Goal: Task Accomplishment & Management: Use online tool/utility

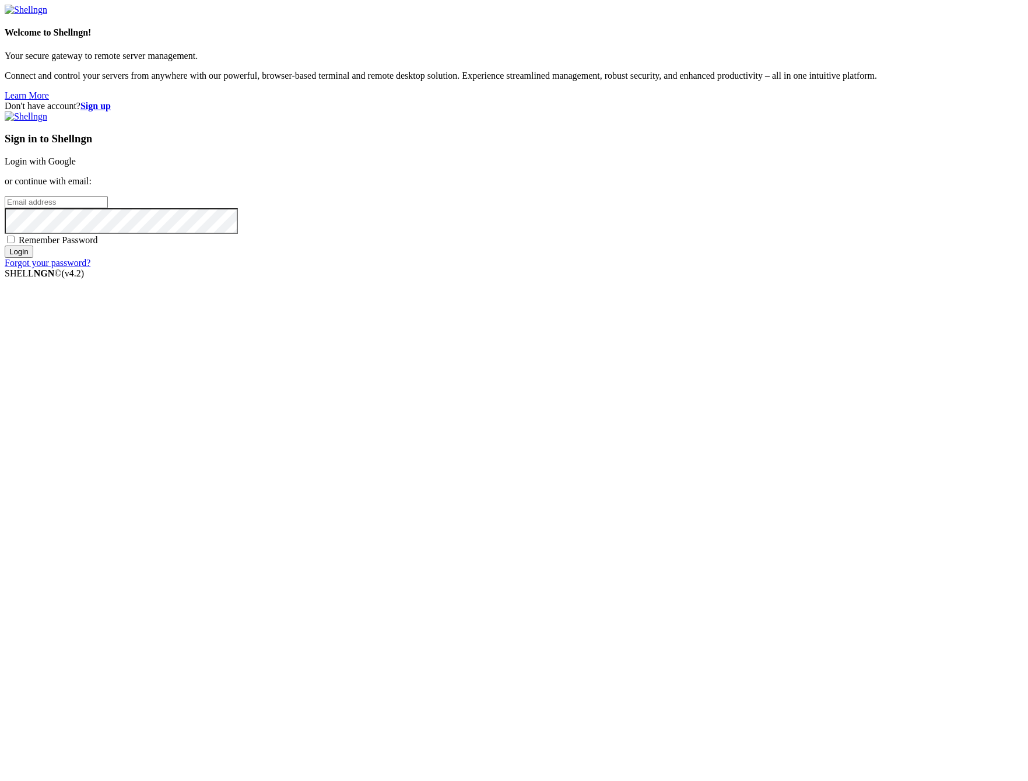
type input "[EMAIL_ADDRESS][DOMAIN_NAME]"
click at [33, 258] on input "Login" at bounding box center [19, 251] width 29 height 12
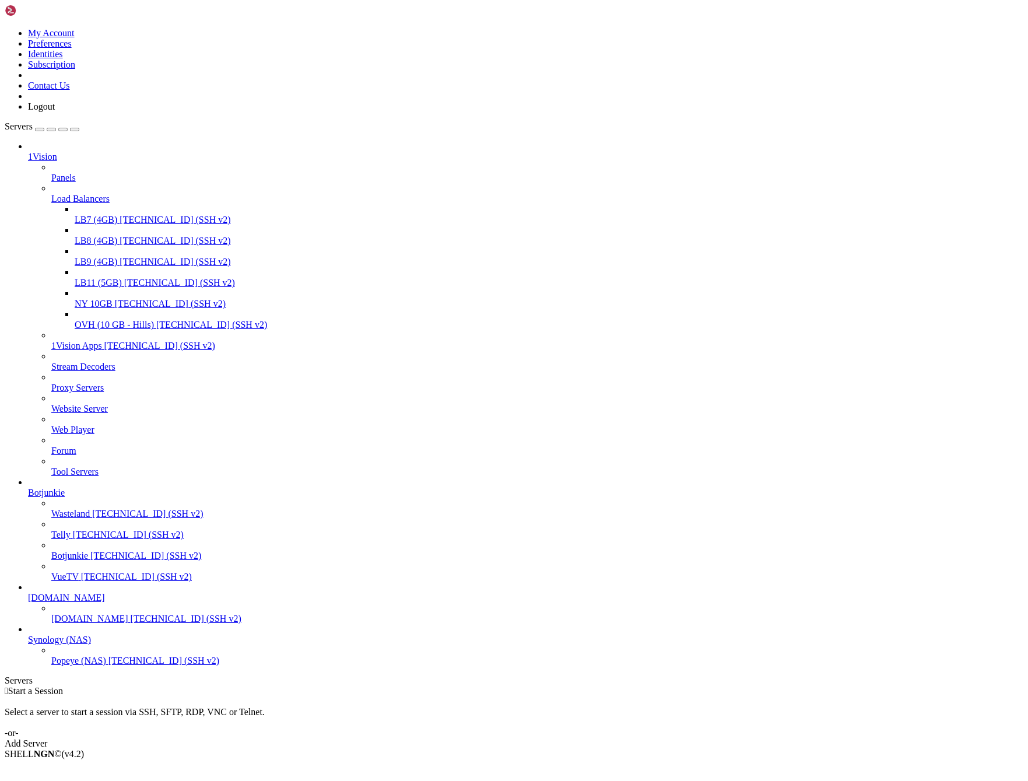
click at [76, 173] on span "Panels" at bounding box center [63, 178] width 24 height 10
click at [51, 173] on icon at bounding box center [51, 173] width 0 height 0
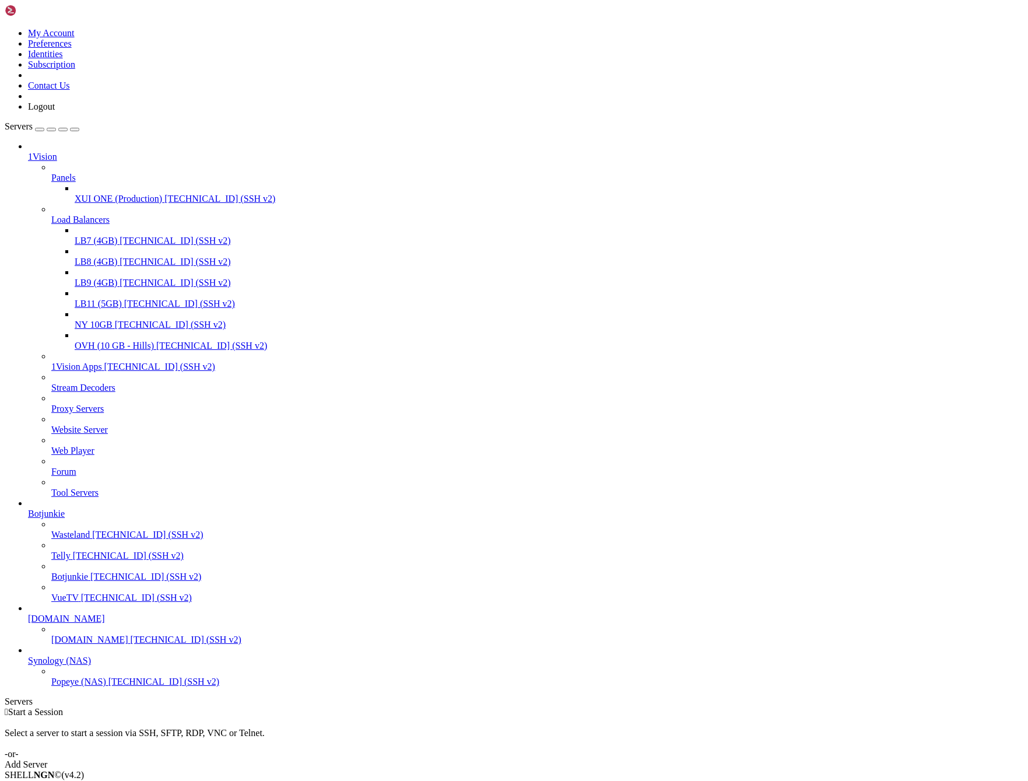
click at [164, 194] on span "[TECHNICAL_ID] (SSH v2)" at bounding box center [219, 199] width 111 height 10
click at [93, 194] on div "XUI ONE (Production) [TECHNICAL_ID] (SSH v2)" at bounding box center [549, 199] width 949 height 10
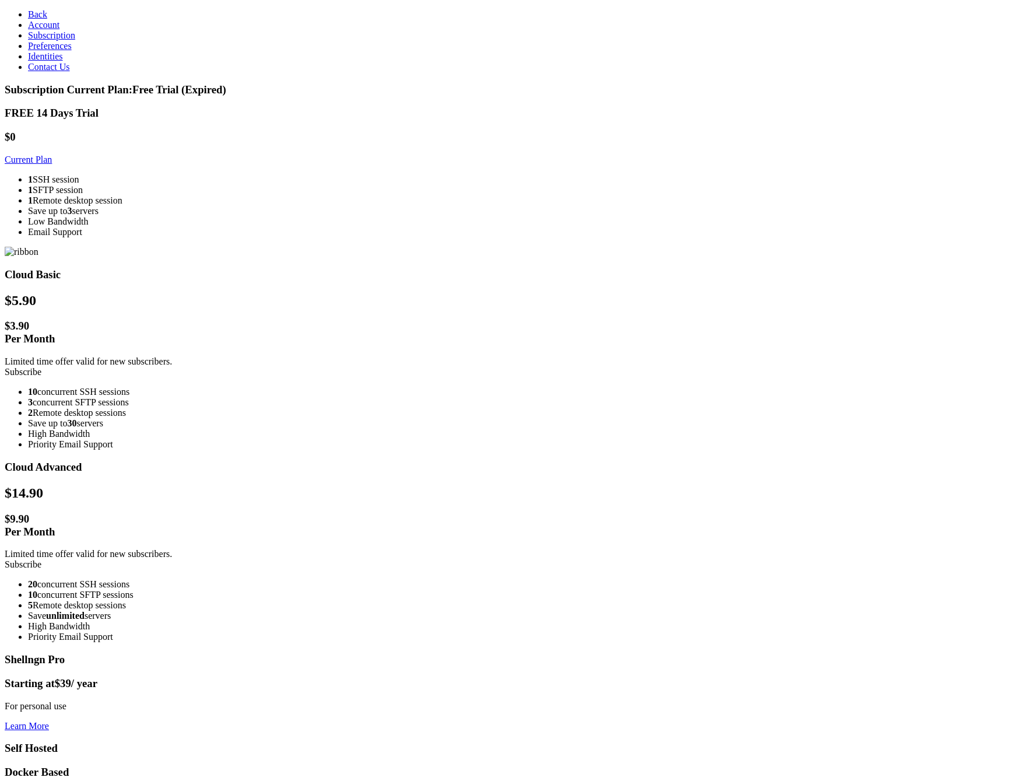
click at [52, 155] on link "Current Plan" at bounding box center [28, 160] width 47 height 10
click at [41, 367] on link "Subscribe" at bounding box center [23, 372] width 37 height 10
click at [28, 15] on span "Back" at bounding box center [37, 14] width 19 height 10
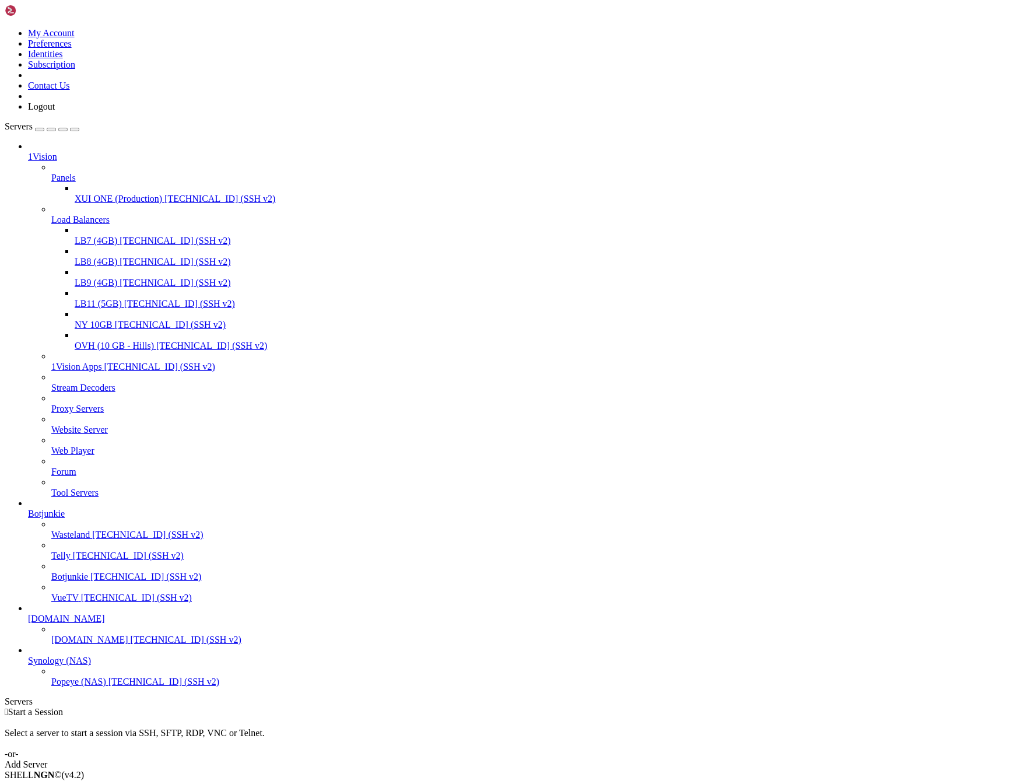
click at [164, 194] on span "[TECHNICAL_ID] (SSH v2)" at bounding box center [219, 199] width 111 height 10
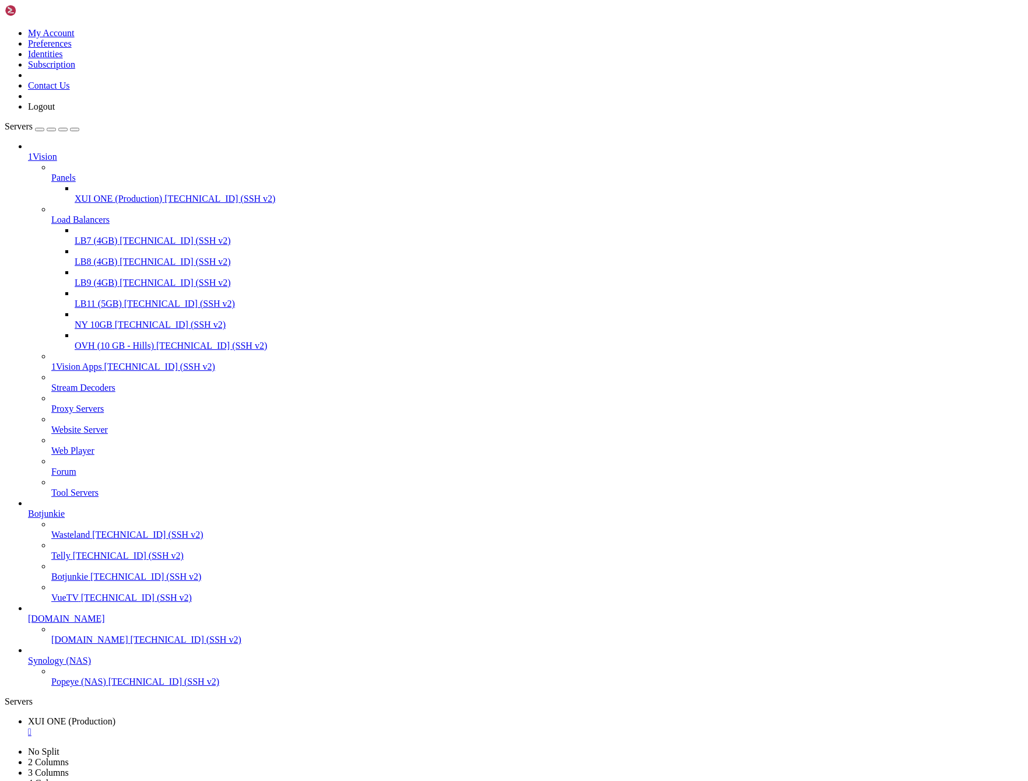
click at [85, 236] on span "LB7 (4GB)" at bounding box center [96, 241] width 43 height 10
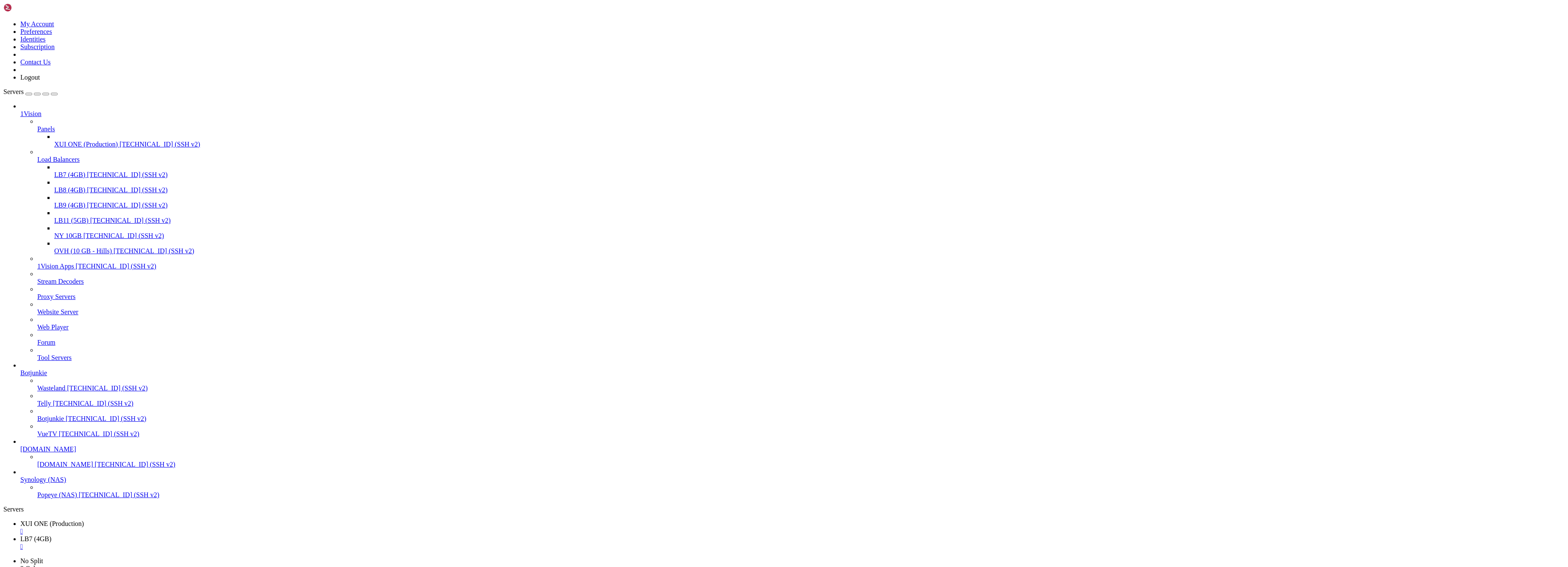
click at [65, 187] on span "LB8 (4GB)" at bounding box center [70, 190] width 31 height 7
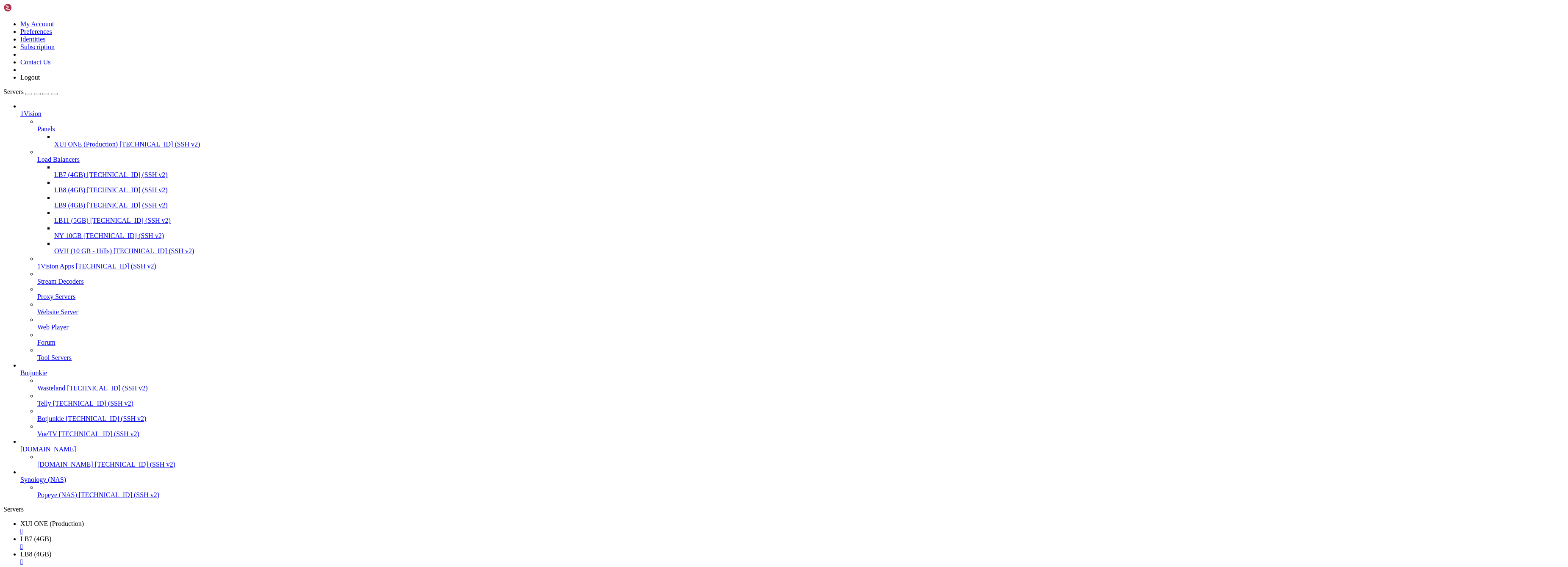
click at [70, 202] on span "LB9 (4GB)" at bounding box center [70, 205] width 31 height 7
drag, startPoint x: 129, startPoint y: 1386, endPoint x: 23, endPoint y: 1347, distance: 112.9
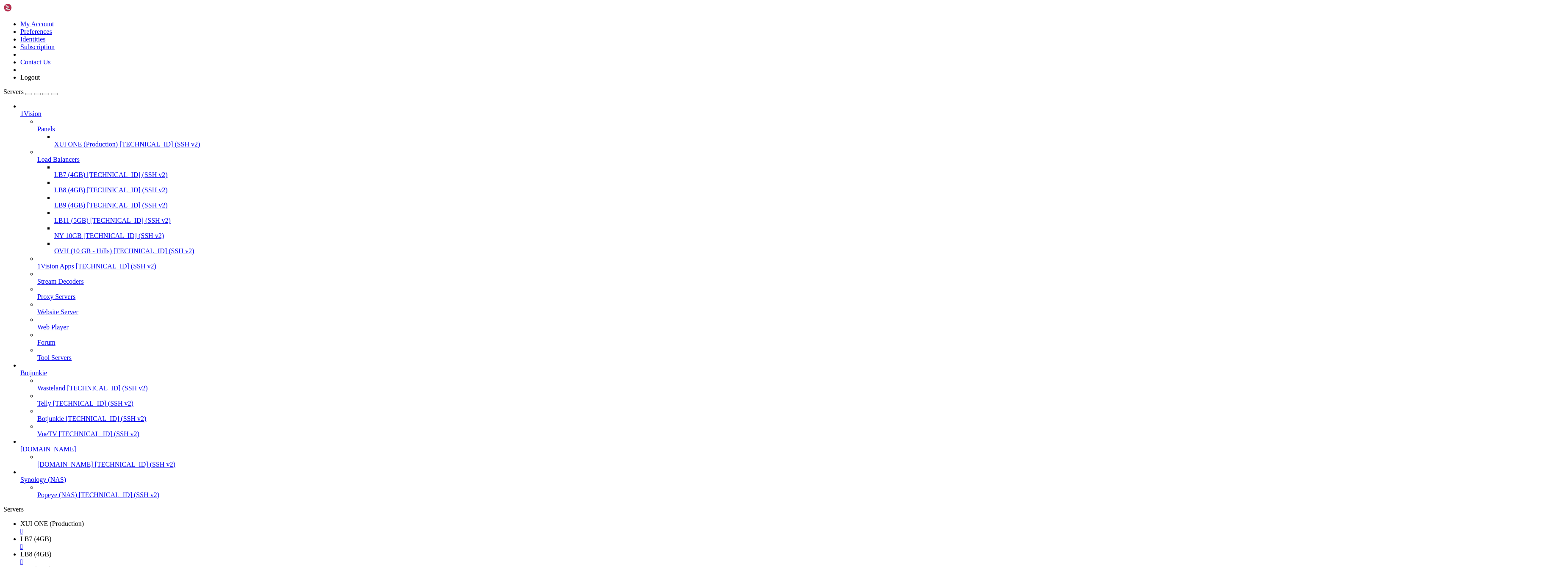
click at [60, 217] on span "LB11 (5GB)" at bounding box center [71, 221] width 34 height 7
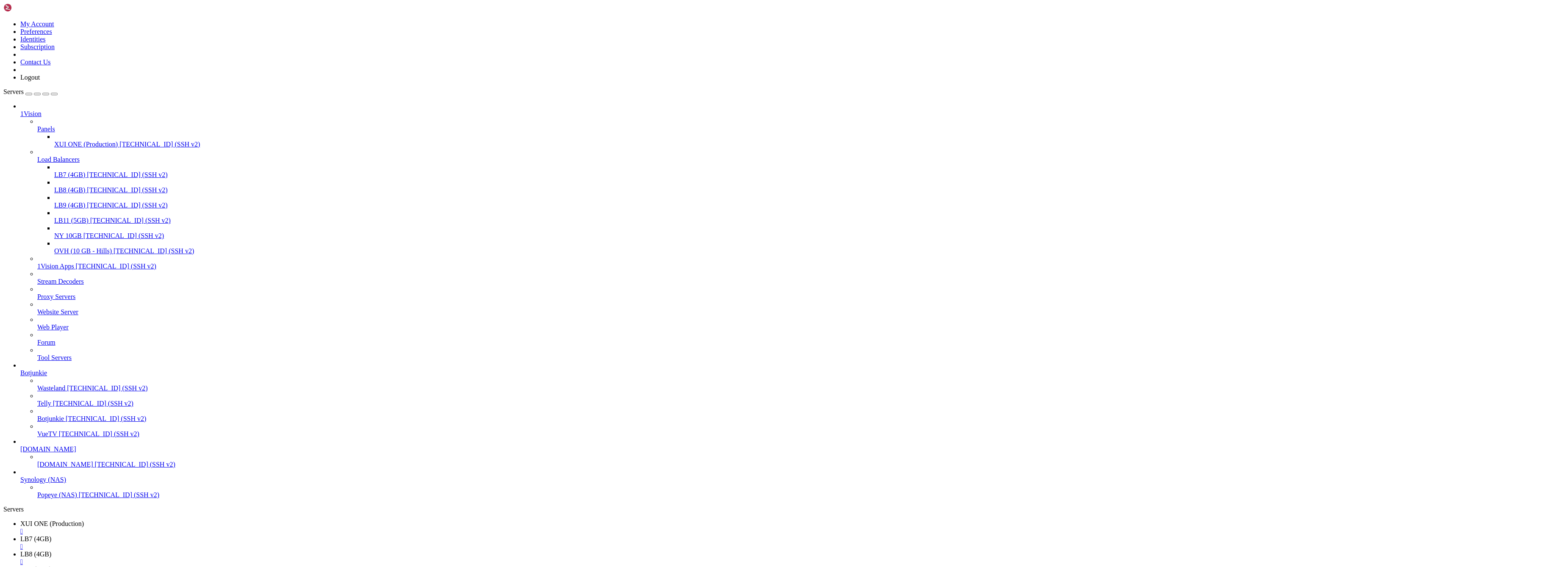
click at [58, 232] on span "NY 10GB" at bounding box center [68, 236] width 28 height 7
click at [59, 232] on span "NY 10GB" at bounding box center [68, 236] width 28 height 7
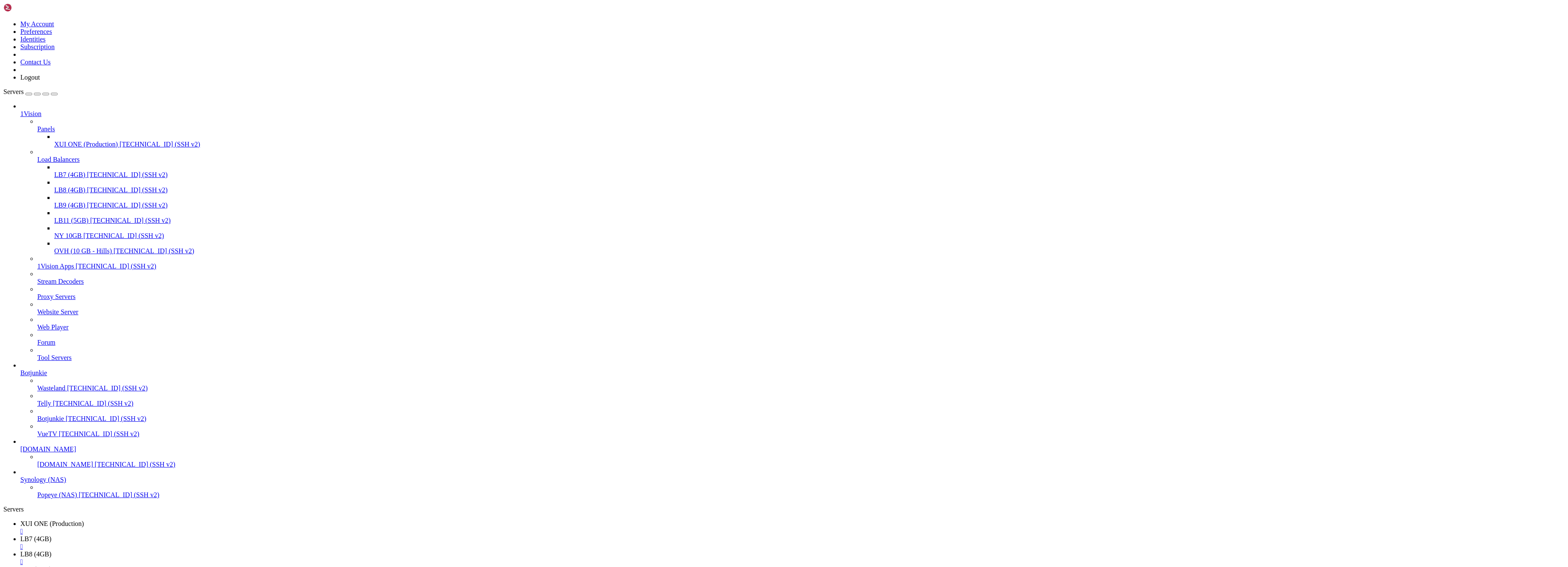
click at [113, 254] on span "[TECHNICAL_ID] (SSH v2)" at bounding box center [153, 251] width 81 height 7
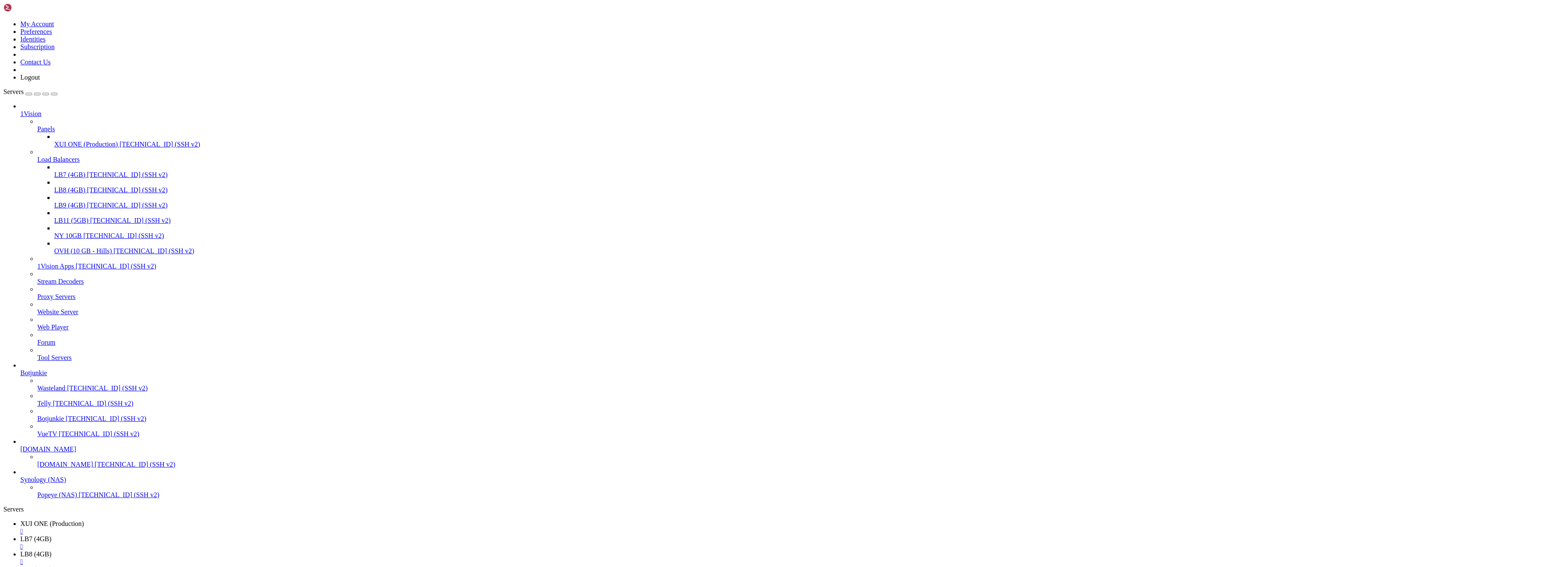
scroll to position [24, 0]
click at [37, 293] on icon at bounding box center [37, 293] width 0 height 0
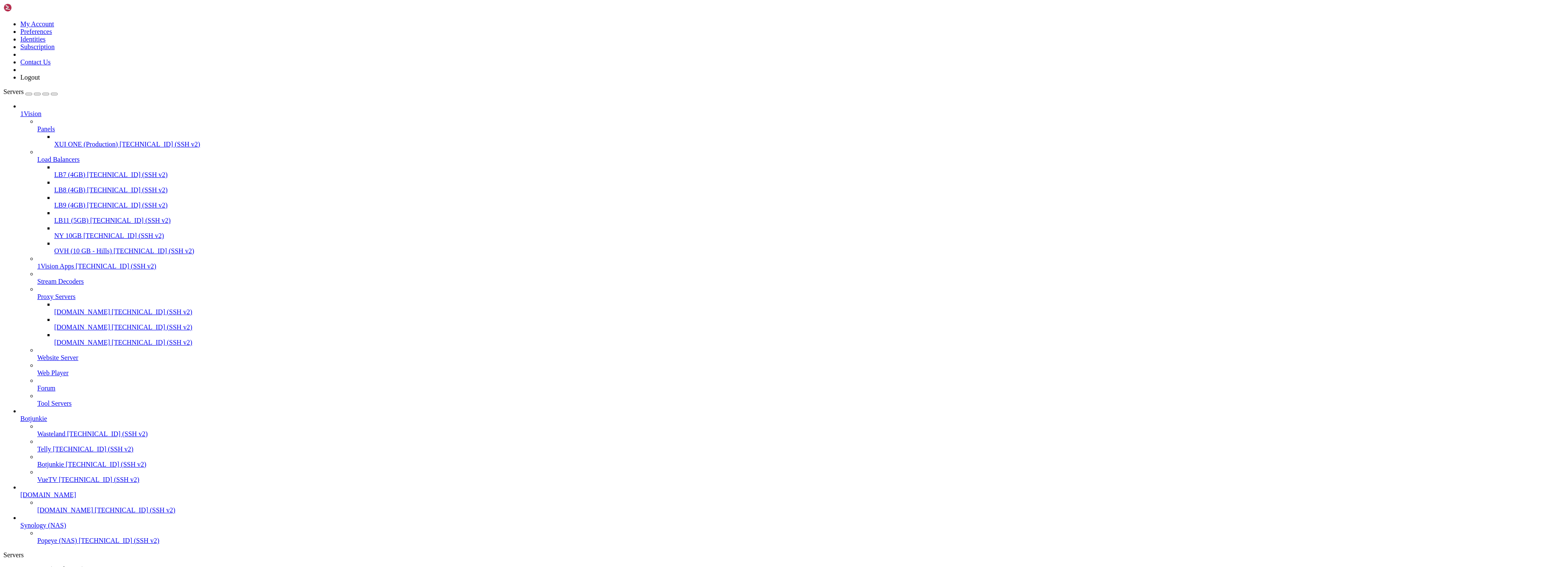
click at [78, 315] on span "Vision274.net" at bounding box center [82, 312] width 56 height 7
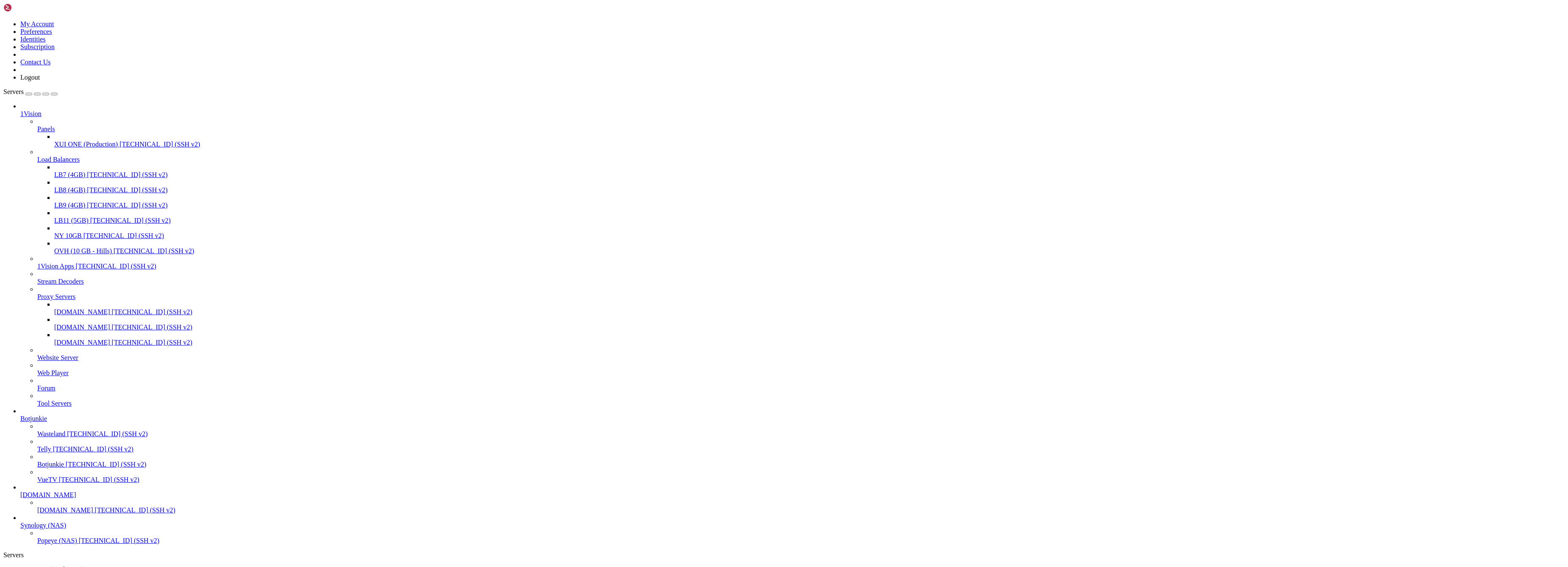
drag, startPoint x: 133, startPoint y: 2184, endPoint x: 25, endPoint y: 2153, distance: 112.4
click at [77, 330] on span "9to5.sytes.net" at bounding box center [82, 327] width 56 height 7
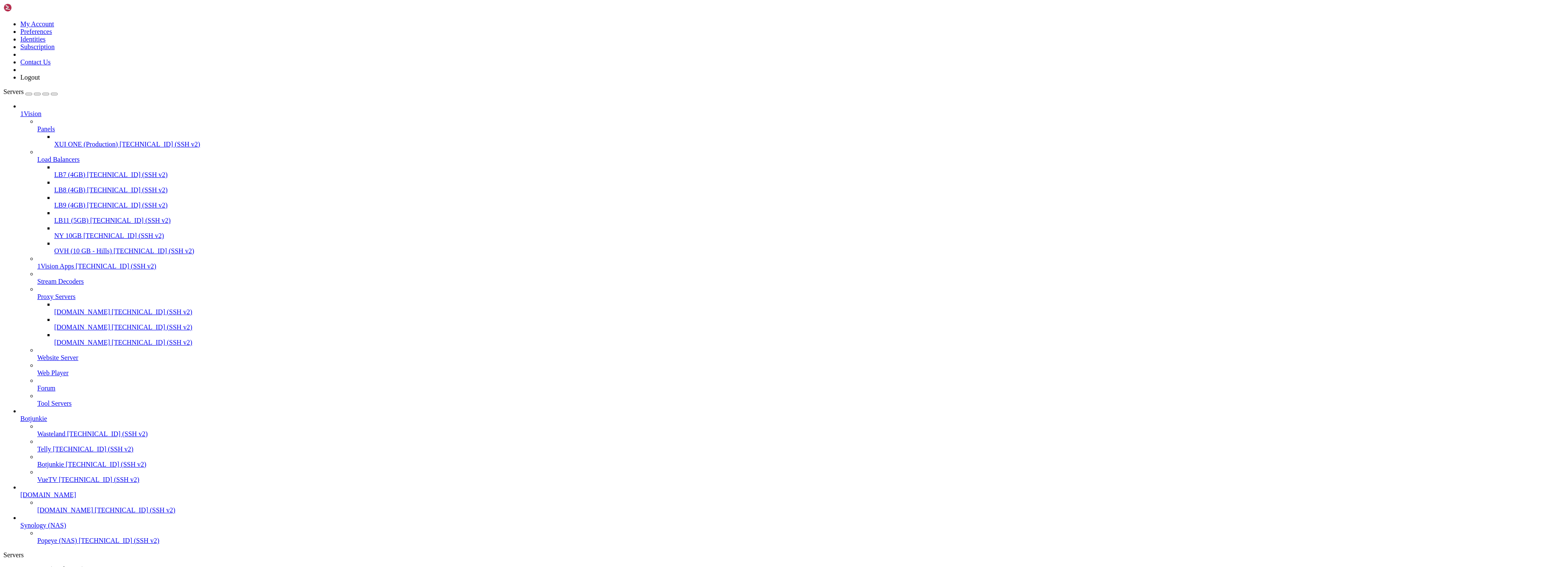
click at [77, 330] on span "9to5.sytes.net" at bounding box center [82, 327] width 56 height 7
click at [112, 346] on span "74.208.34.242 (SSH v2)" at bounding box center [152, 342] width 81 height 7
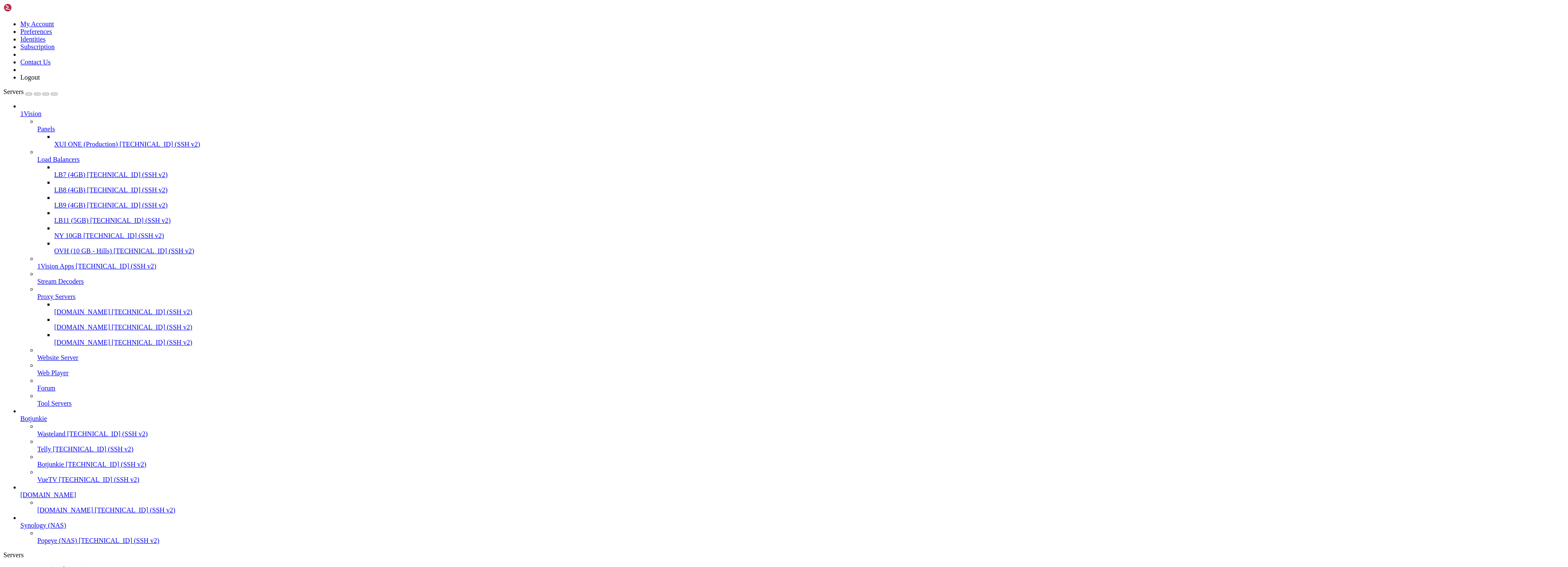
click at [112, 346] on span "74.208.34.242 (SSH v2)" at bounding box center [152, 342] width 81 height 7
drag, startPoint x: 126, startPoint y: 56, endPoint x: 47, endPoint y: 49, distance: 79.3
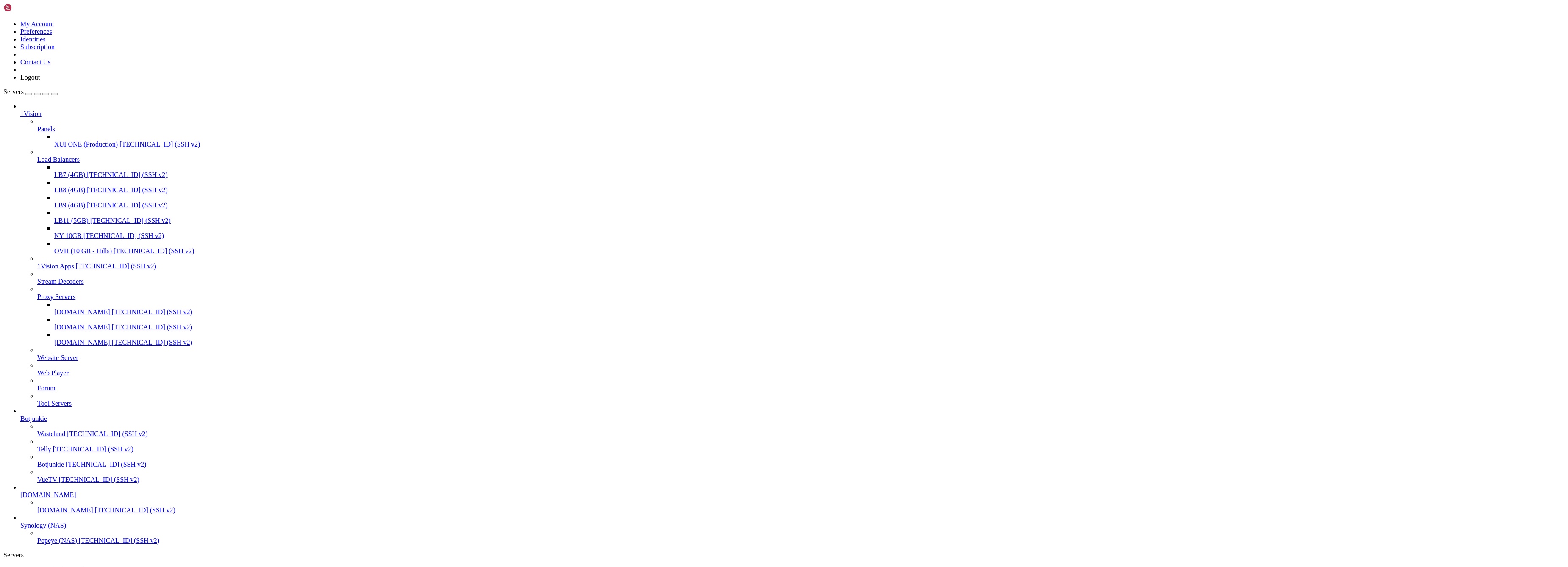
click at [84, 566] on span "XUI ONE (Production)" at bounding box center [52, 569] width 63 height 7
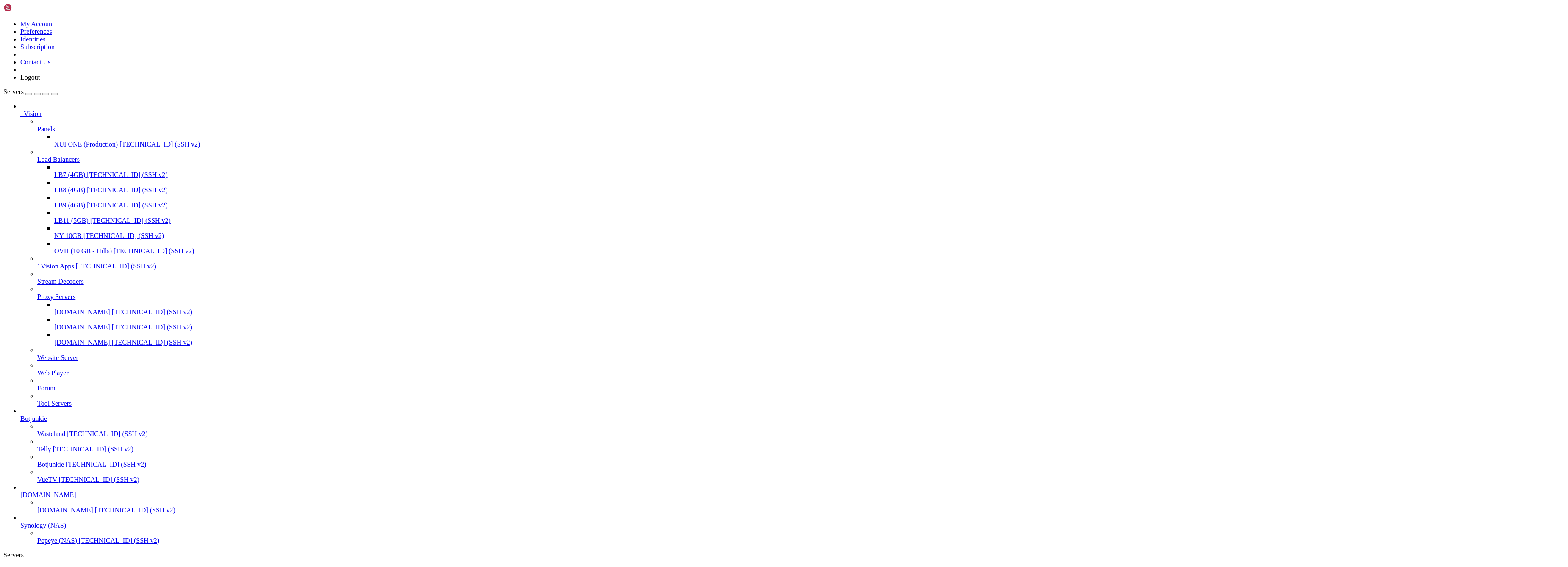
scroll to position [115, 0]
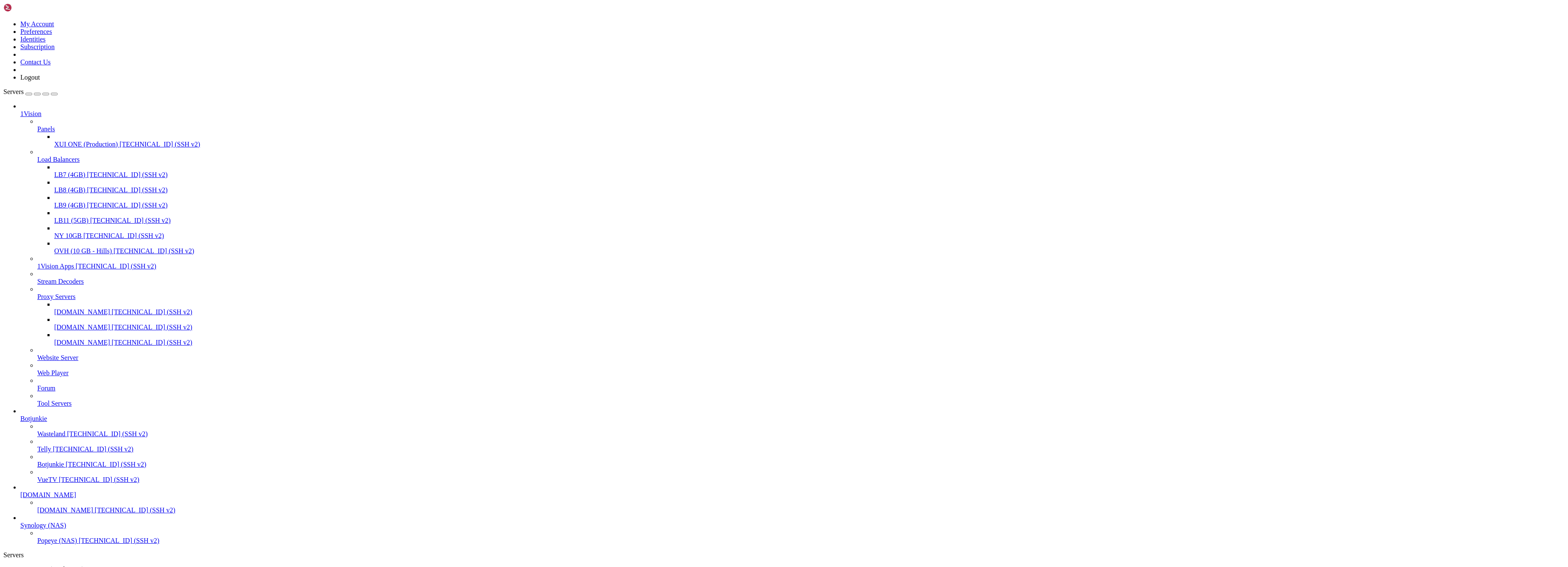
scroll to position [144, 0]
drag, startPoint x: 129, startPoint y: 1351, endPoint x: 23, endPoint y: 1312, distance: 112.9
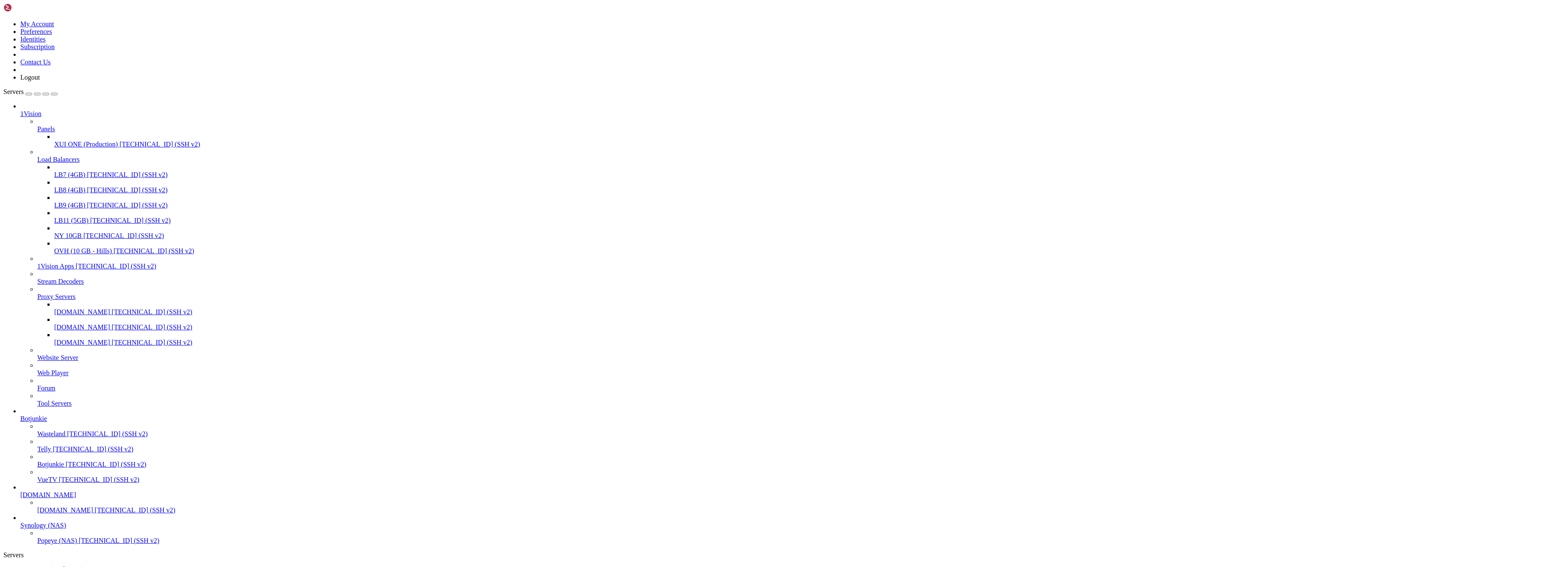
scroll to position [166, 0]
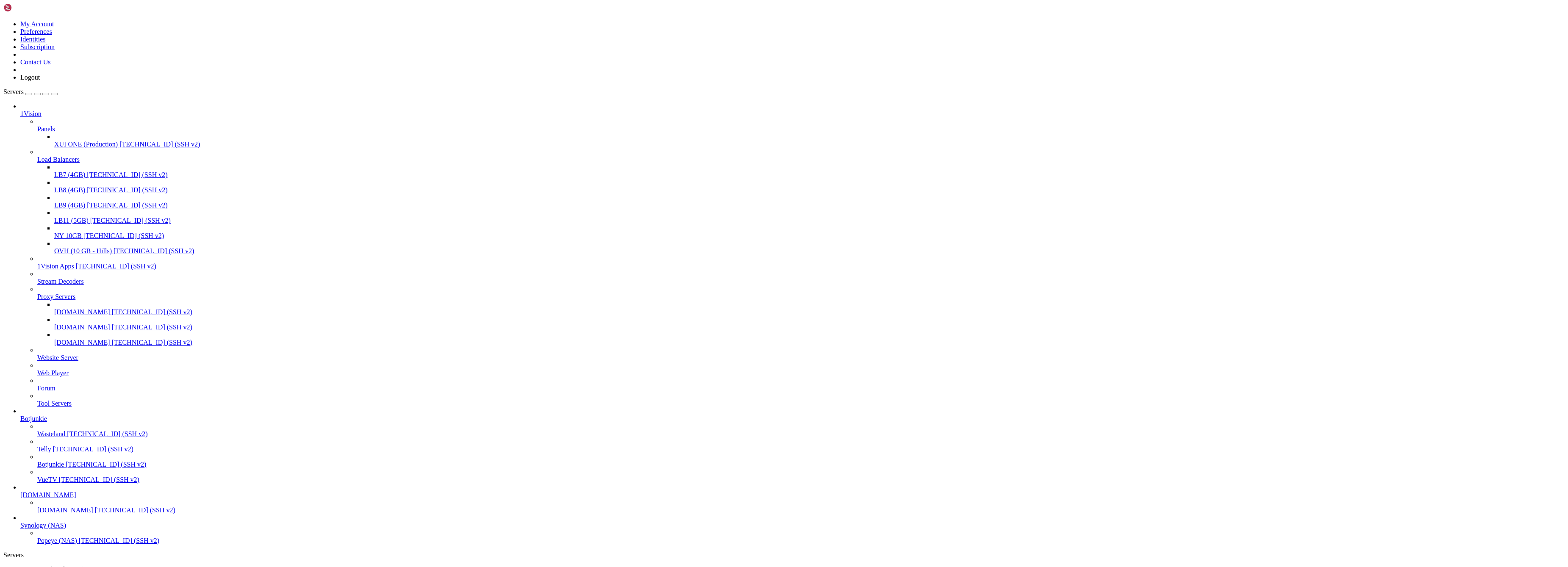
scroll to position [360, 0]
drag, startPoint x: 135, startPoint y: 2138, endPoint x: 132, endPoint y: 2141, distance: 4.2
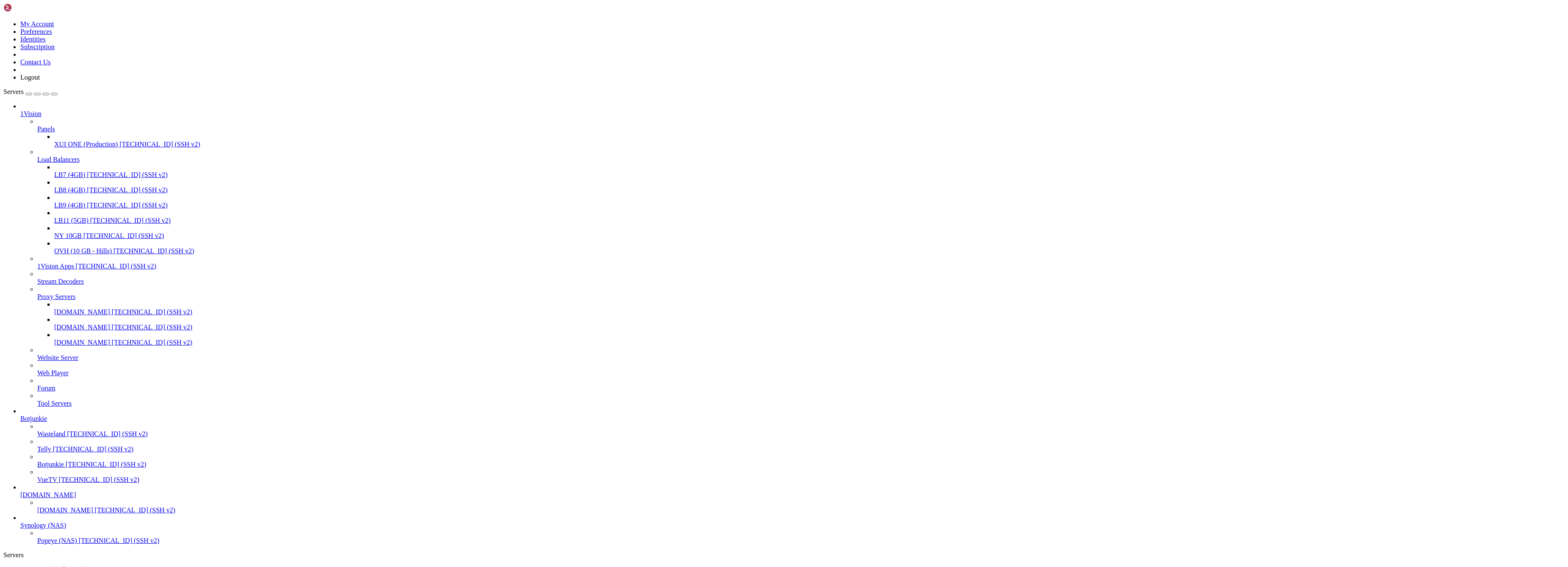
scroll to position [195, 0]
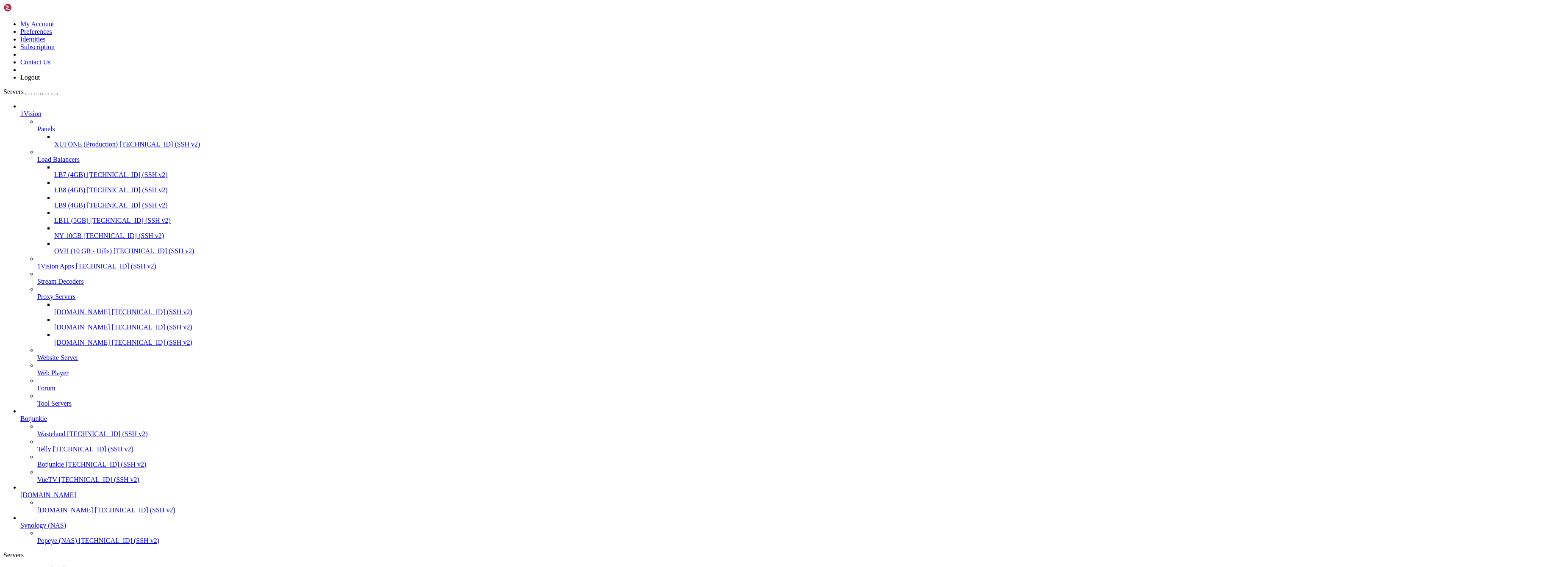
drag, startPoint x: 145, startPoint y: 70, endPoint x: 208, endPoint y: 139, distance: 93.4
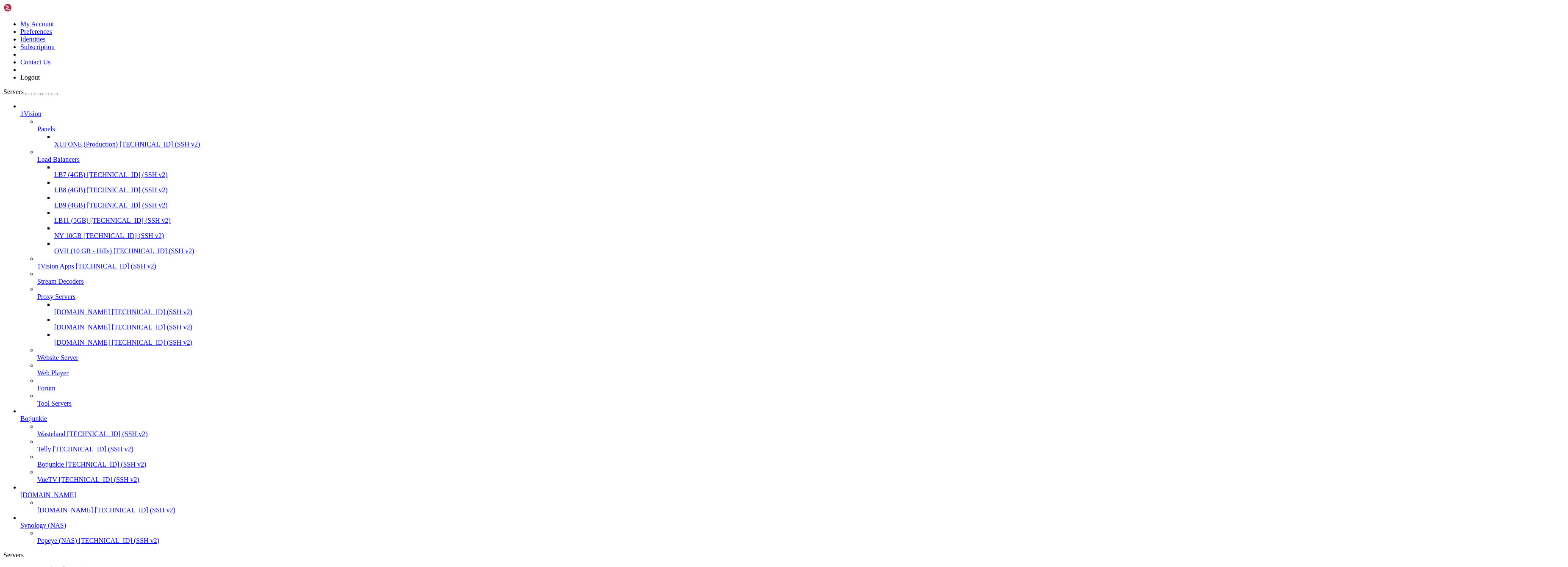
scroll to position [346, 0]
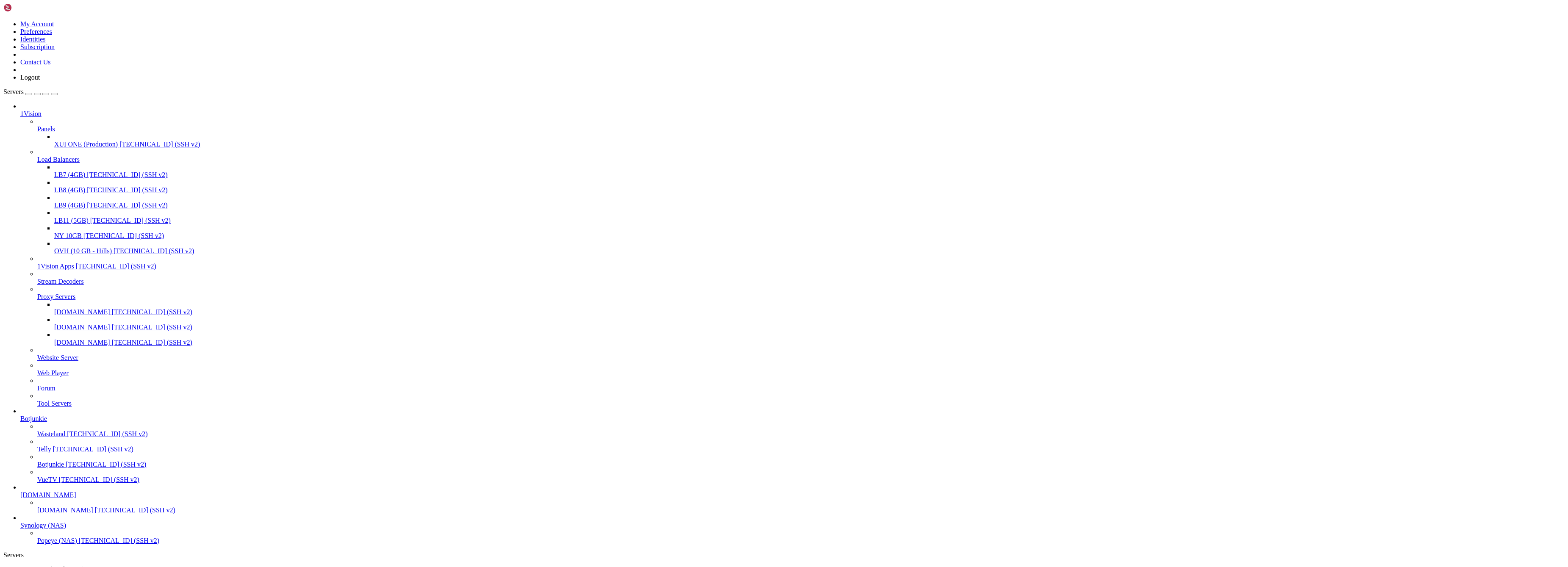
scroll to position [539, 0]
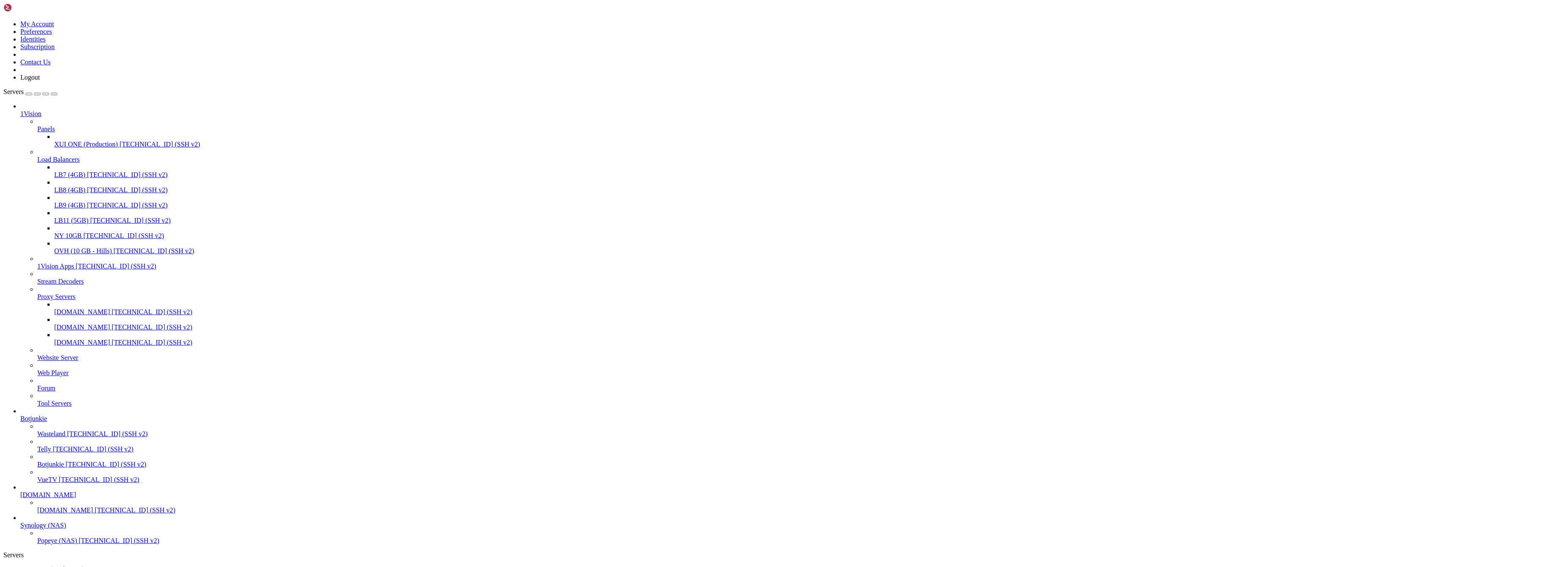
drag, startPoint x: 138, startPoint y: 2391, endPoint x: 31, endPoint y: 2351, distance: 114.2
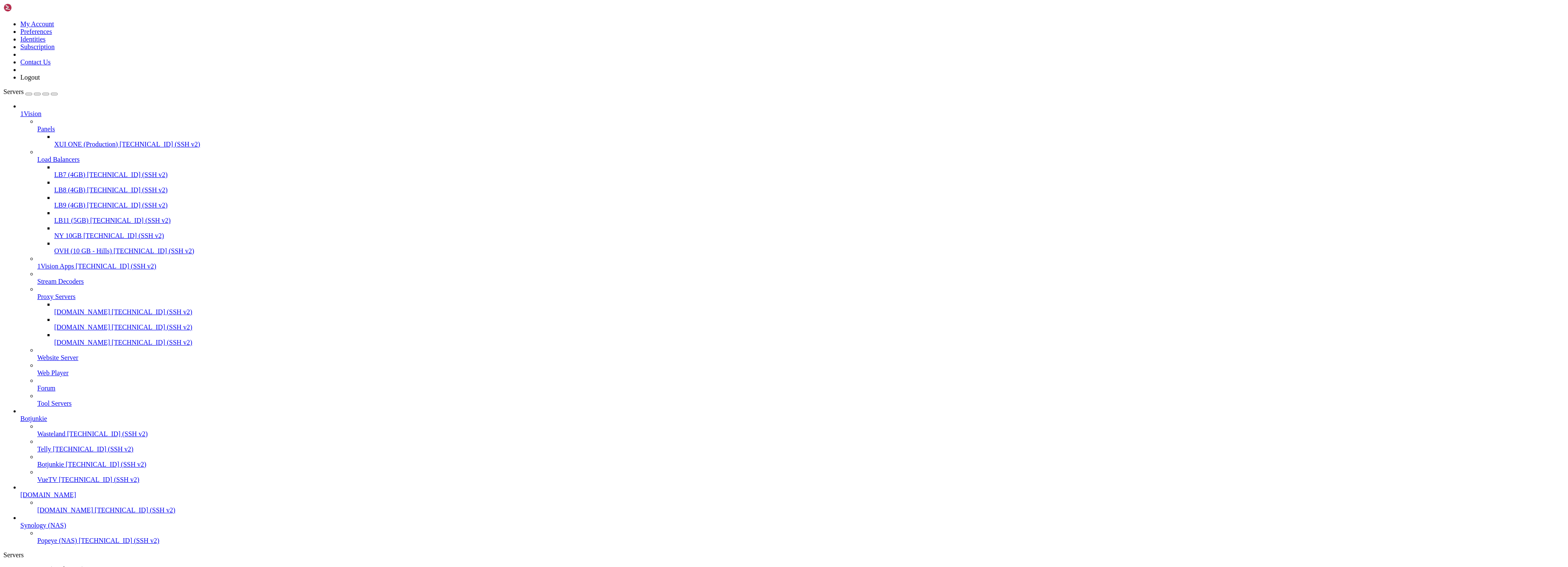
scroll to position [173, 0]
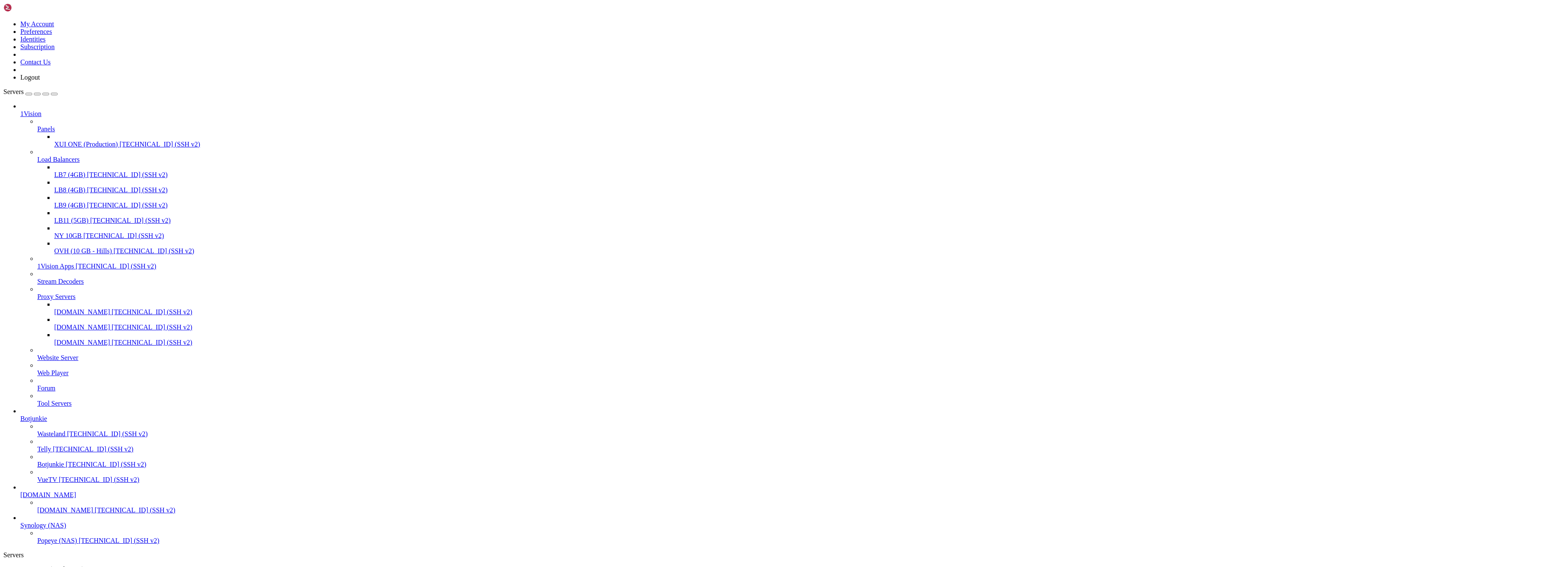
scroll to position [208, 0]
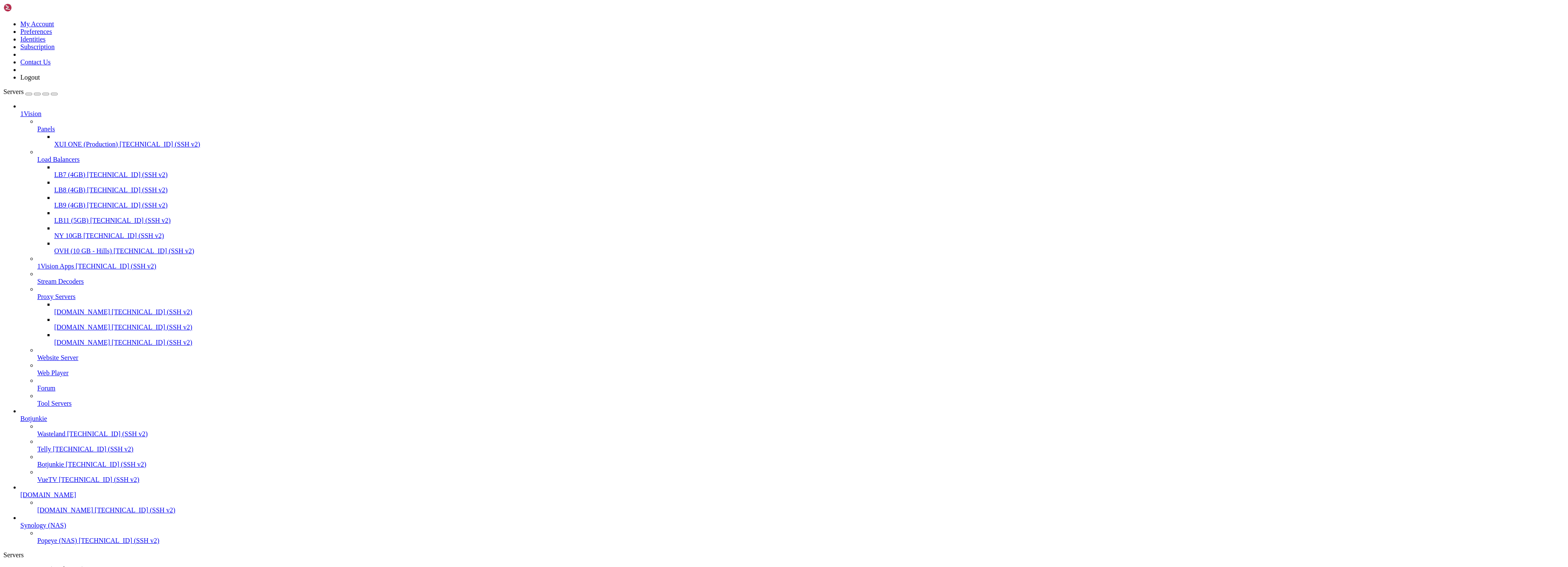
scroll to position [245, 0]
drag, startPoint x: 129, startPoint y: 57, endPoint x: 107, endPoint y: 62, distance: 22.6
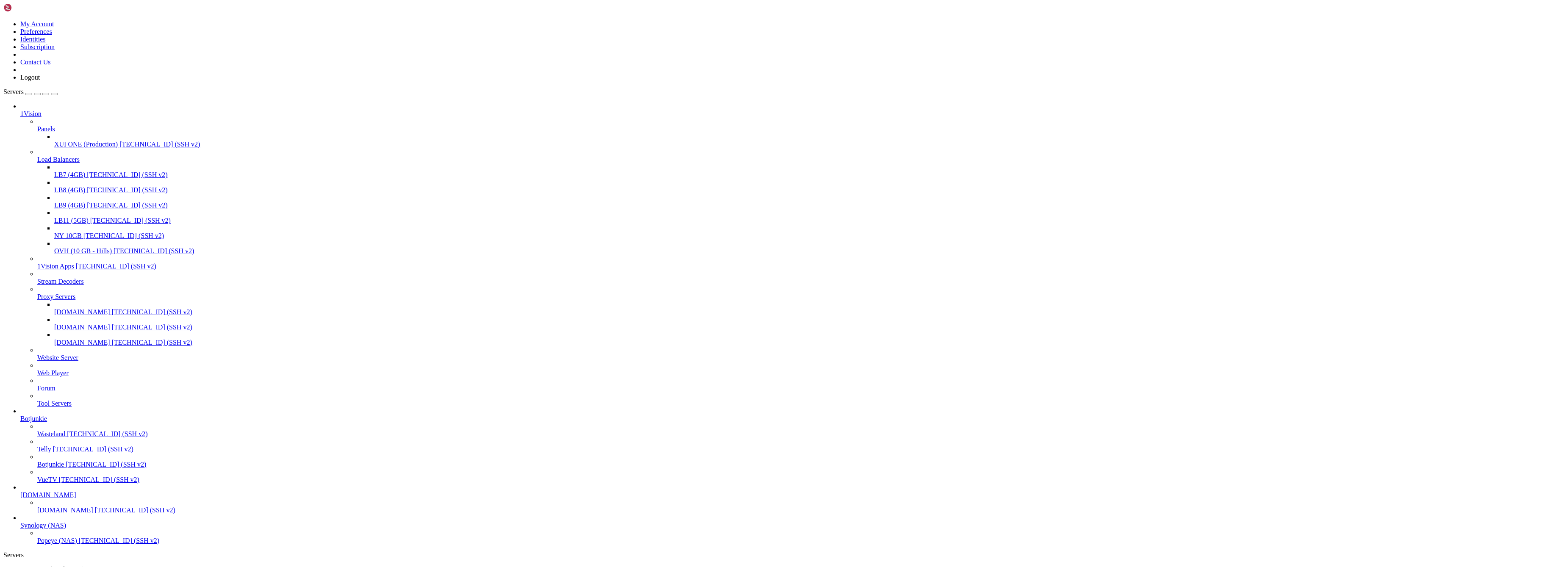
drag, startPoint x: 137, startPoint y: 2836, endPoint x: 134, endPoint y: 2842, distance: 6.7
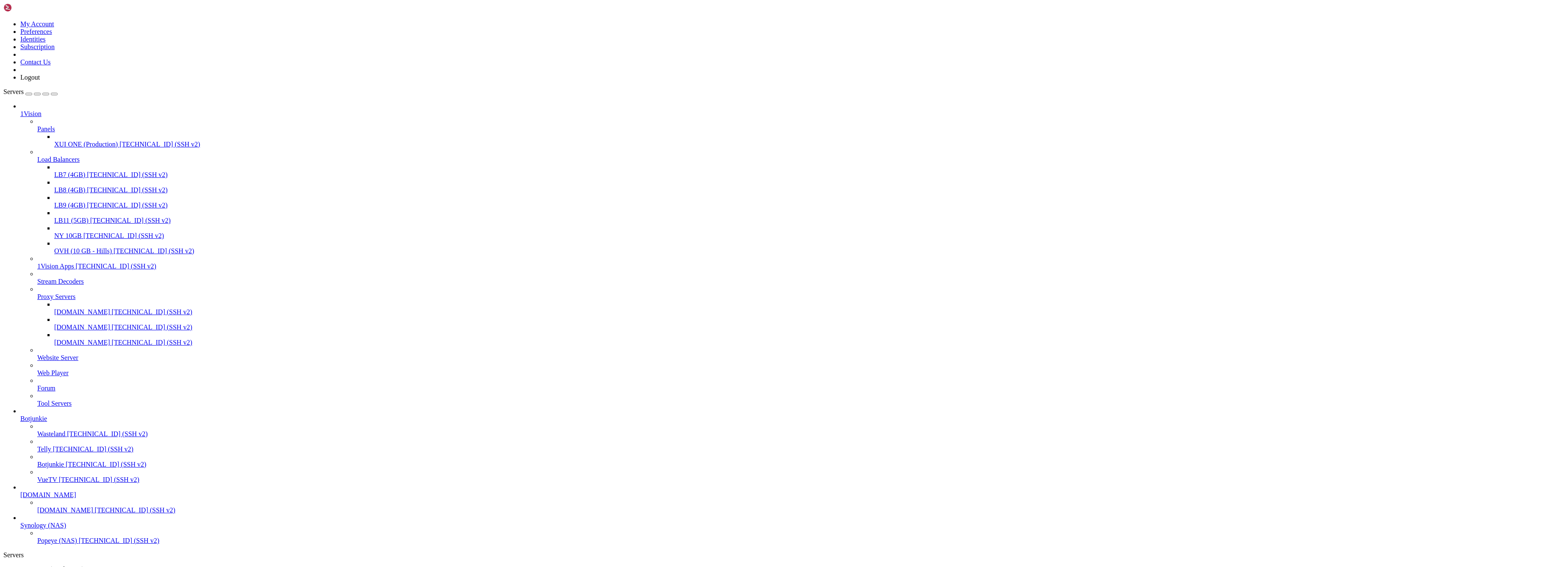
scroll to position [57, 0]
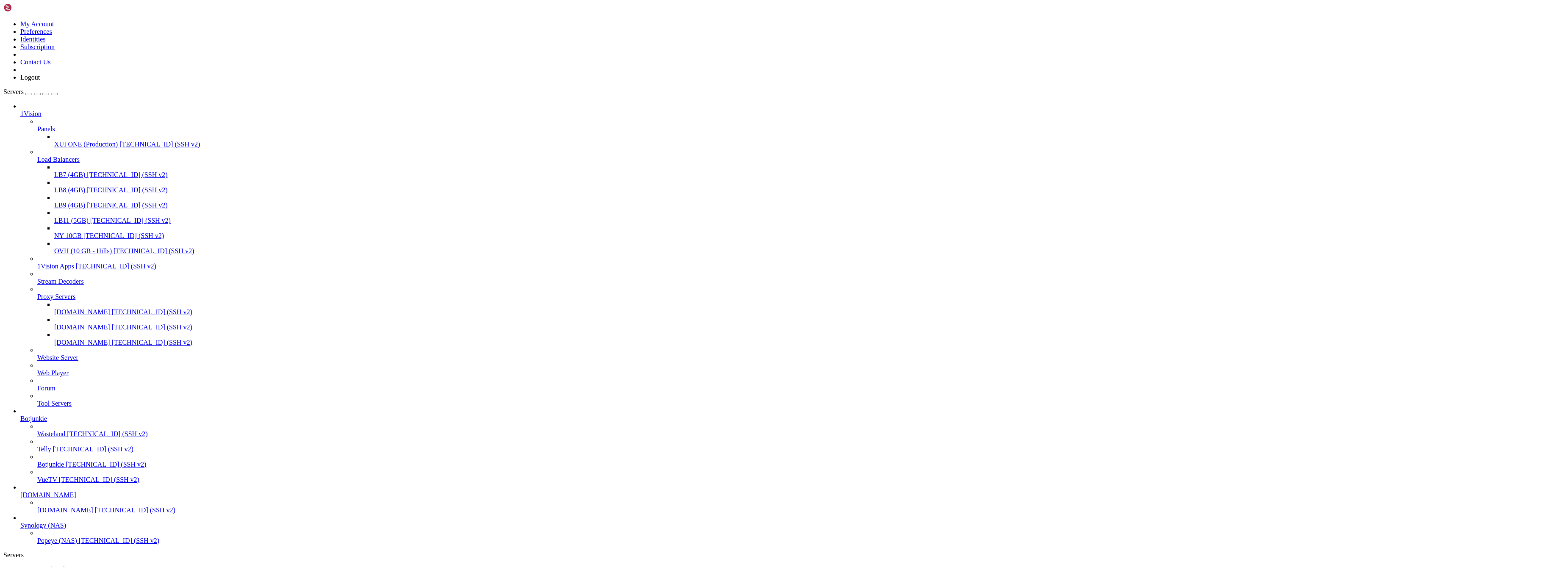
scroll to position [705, 0]
click at [84, 566] on span "XUI ONE (Production)" at bounding box center [52, 569] width 63 height 7
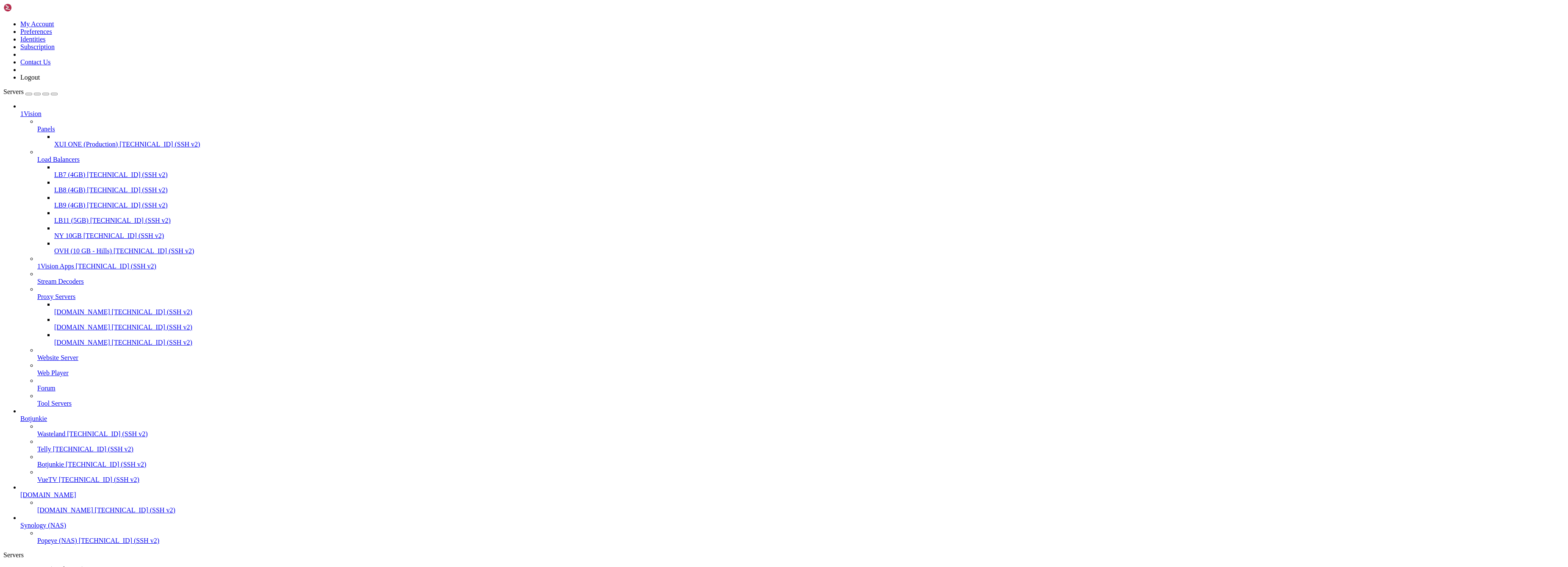
scroll to position [374, 0]
drag, startPoint x: 126, startPoint y: 1861, endPoint x: 45, endPoint y: 1812, distance: 94.7
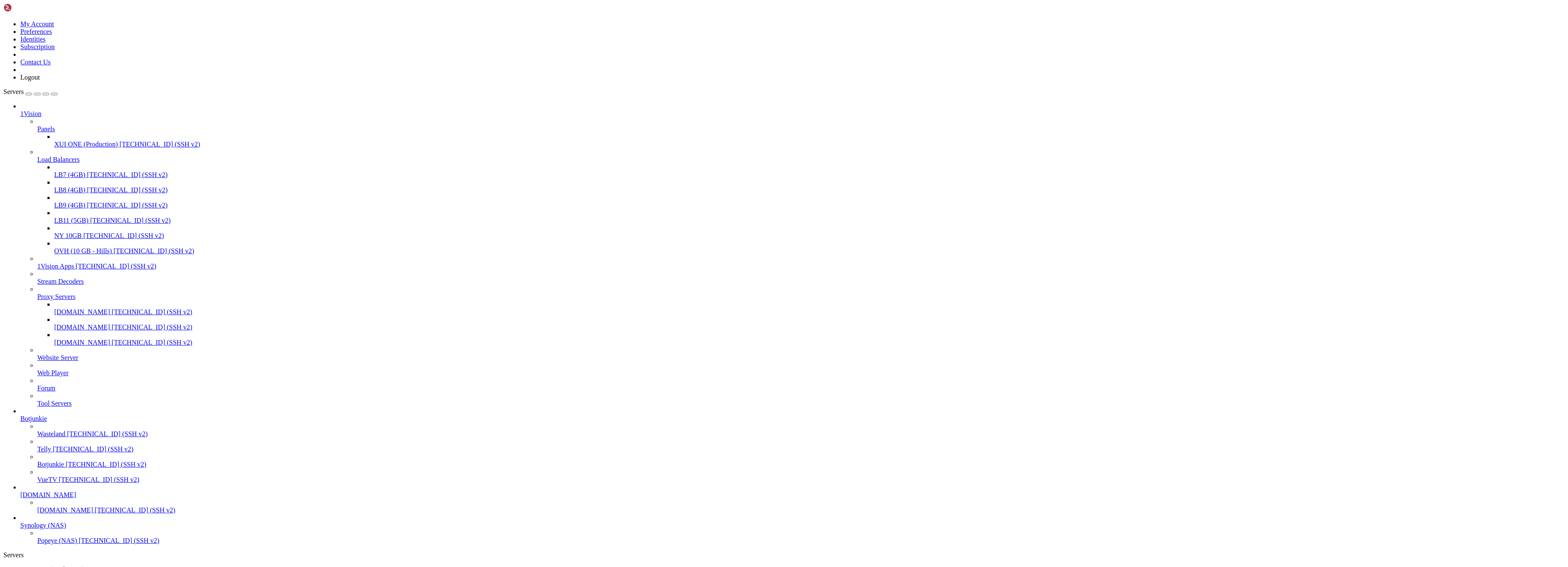
drag, startPoint x: 428, startPoint y: 12, endPoint x: 424, endPoint y: 12, distance: 4.0
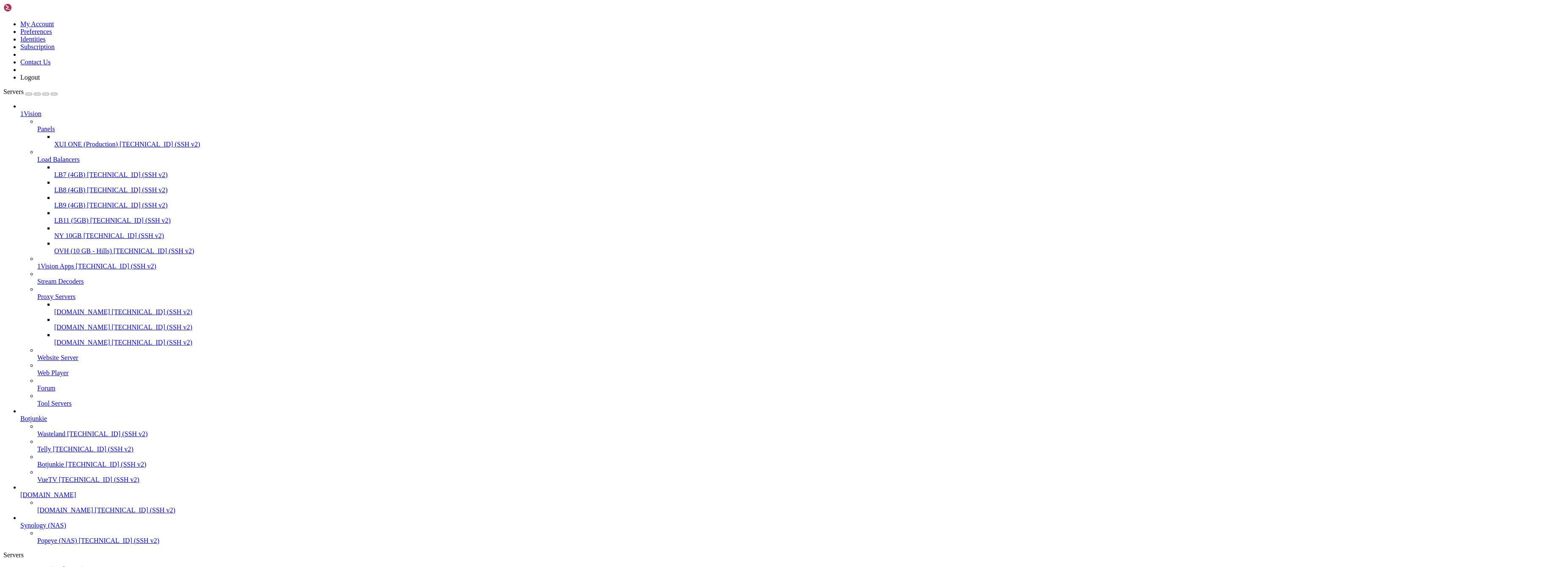
scroll to position [605, 0]
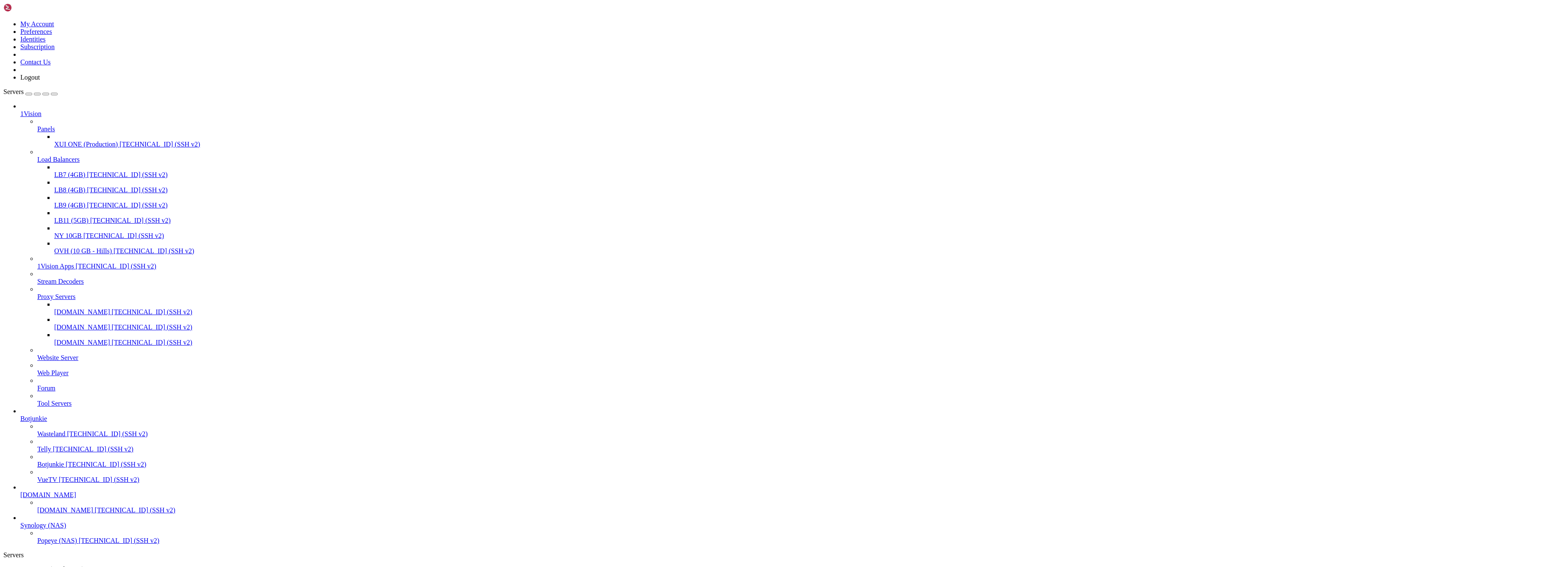
drag, startPoint x: 129, startPoint y: 2910, endPoint x: 22, endPoint y: 2871, distance: 113.9
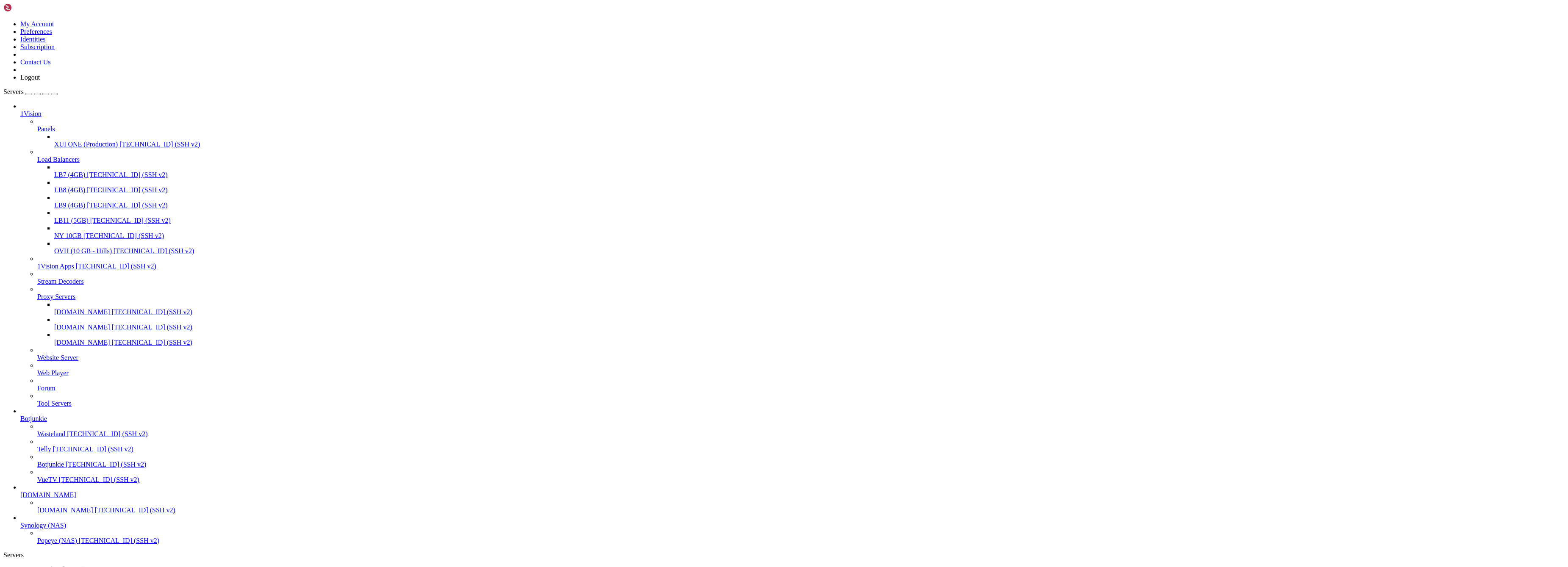
scroll to position [7, 0]
click at [80, 269] on span "[TECHNICAL_ID] (SSH v2)" at bounding box center [116, 266] width 81 height 7
click at [76, 269] on span "[TECHNICAL_ID] (SSH v2)" at bounding box center [116, 266] width 81 height 7
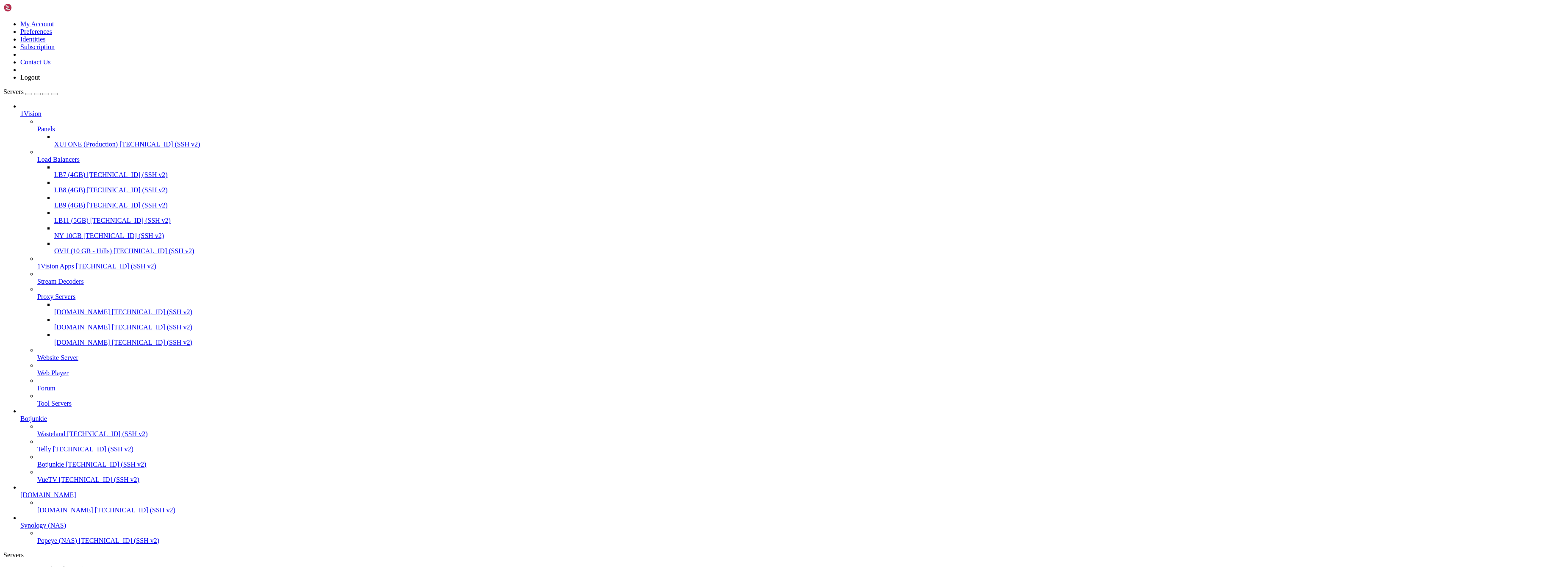
click at [71, 361] on span "Website Server" at bounding box center [57, 357] width 41 height 7
click at [37, 354] on icon at bounding box center [37, 354] width 0 height 0
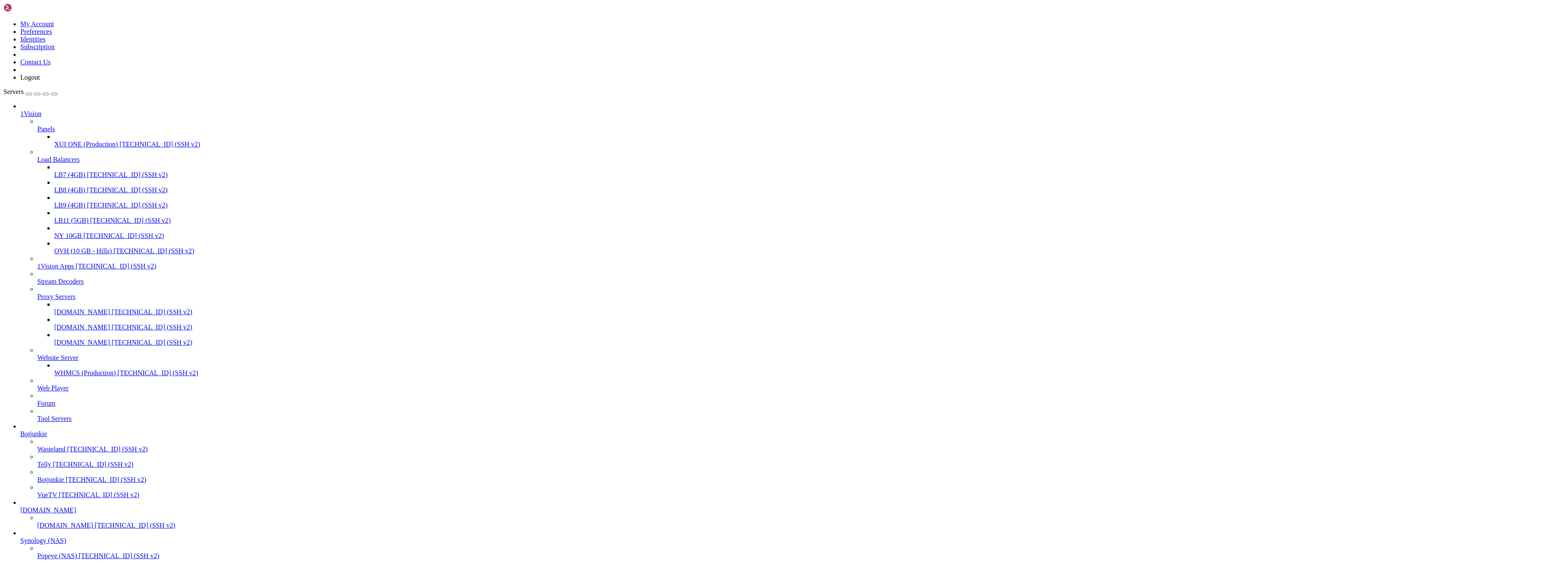
click at [118, 376] on span "[TECHNICAL_ID] (SSH v2)" at bounding box center [158, 372] width 81 height 7
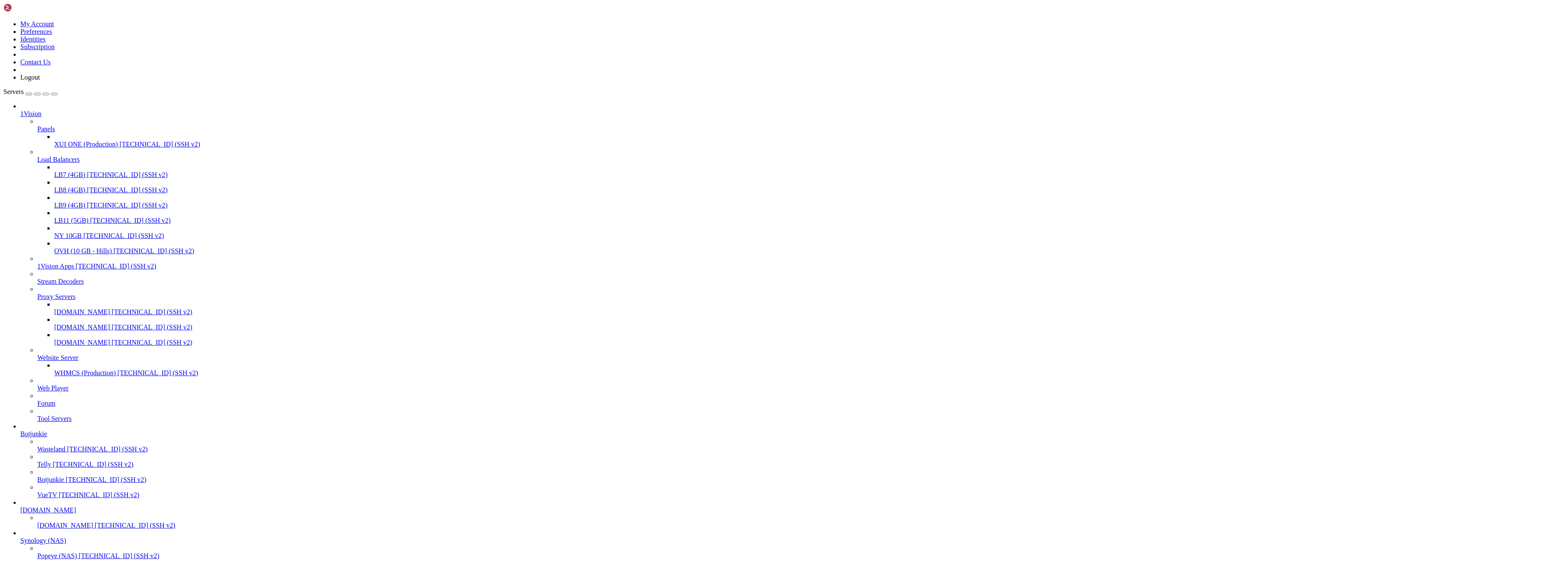
click at [37, 384] on icon at bounding box center [37, 384] width 0 height 0
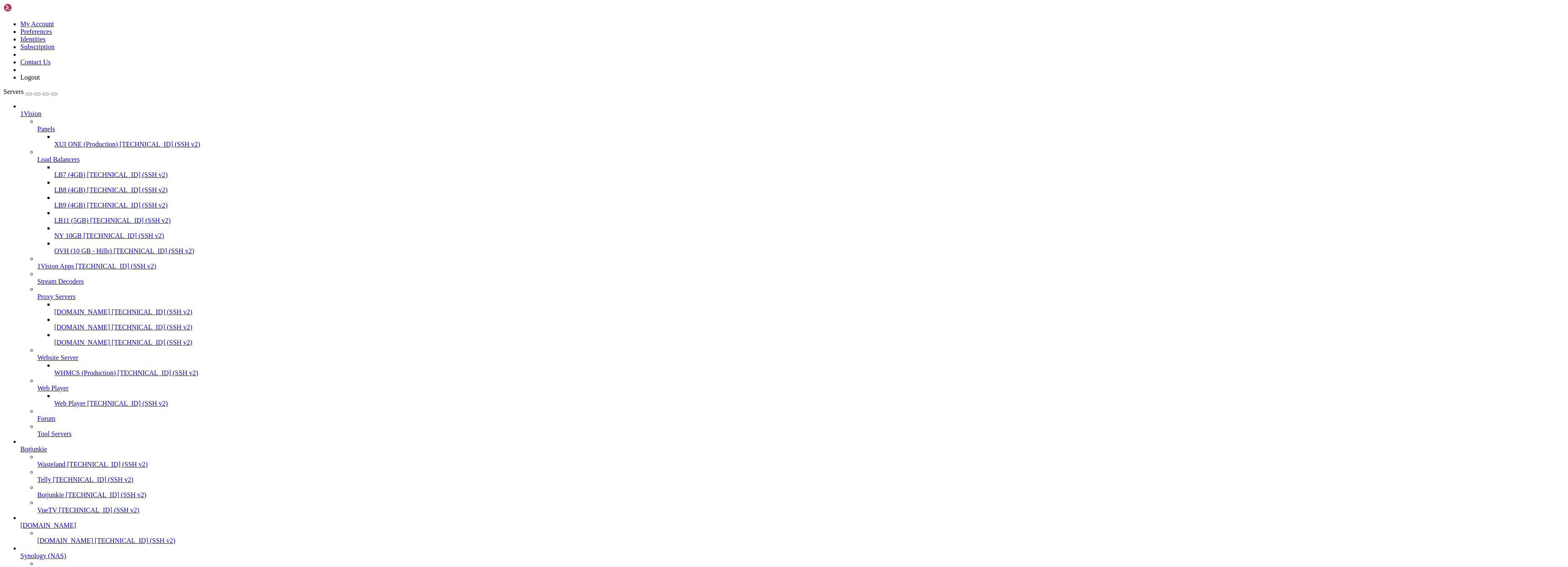
click at [87, 407] on span "[TECHNICAL_ID] (SSH v2)" at bounding box center [127, 403] width 81 height 7
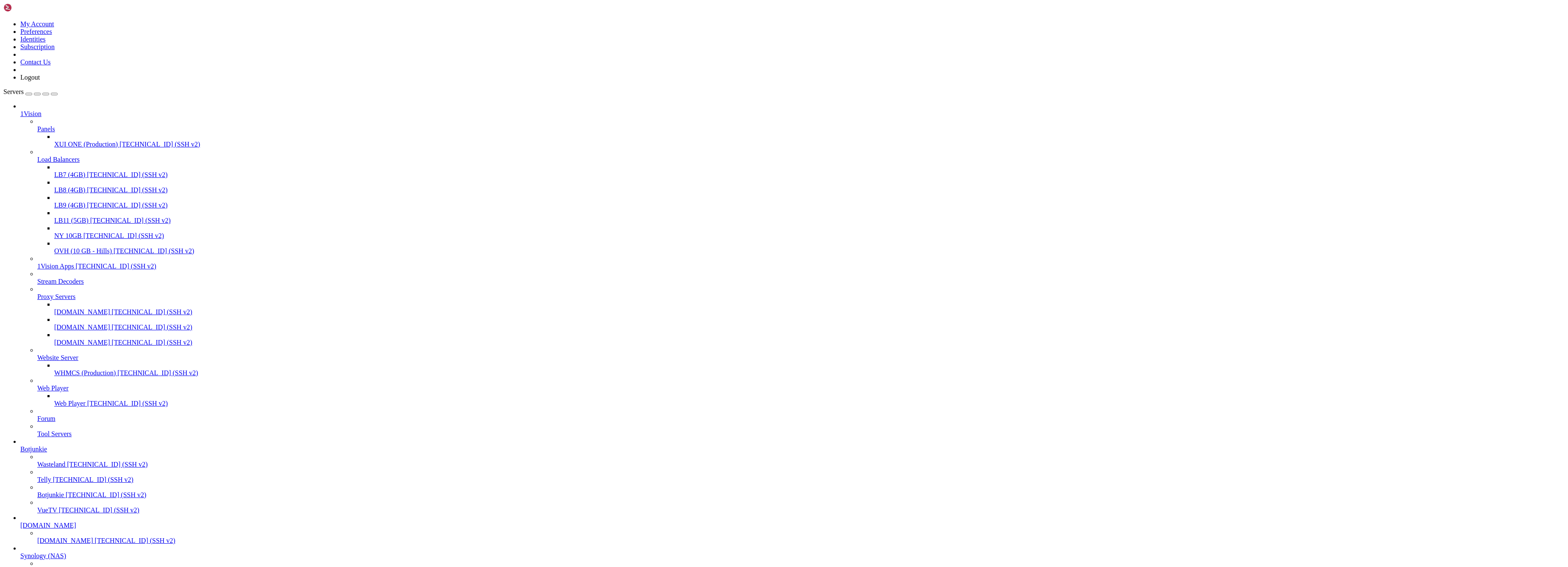
scroll to position [158, 0]
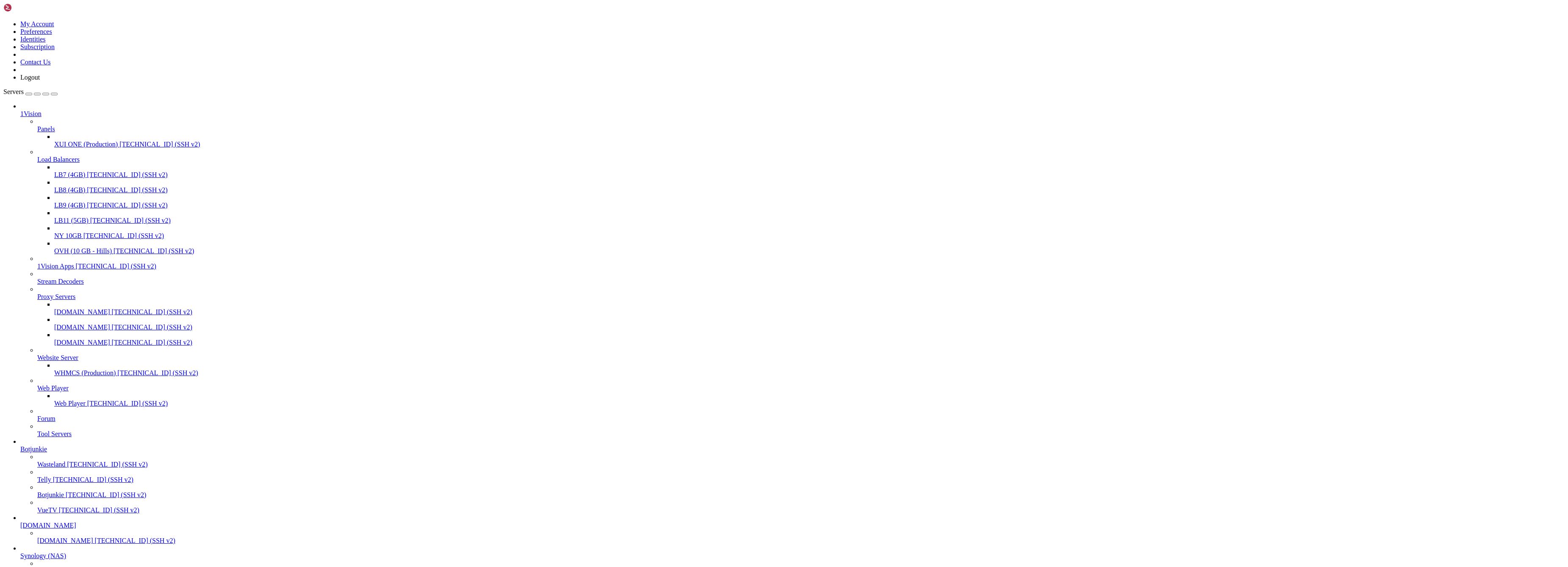
click at [76, 269] on span "[TECHNICAL_ID] (SSH v2)" at bounding box center [116, 266] width 81 height 7
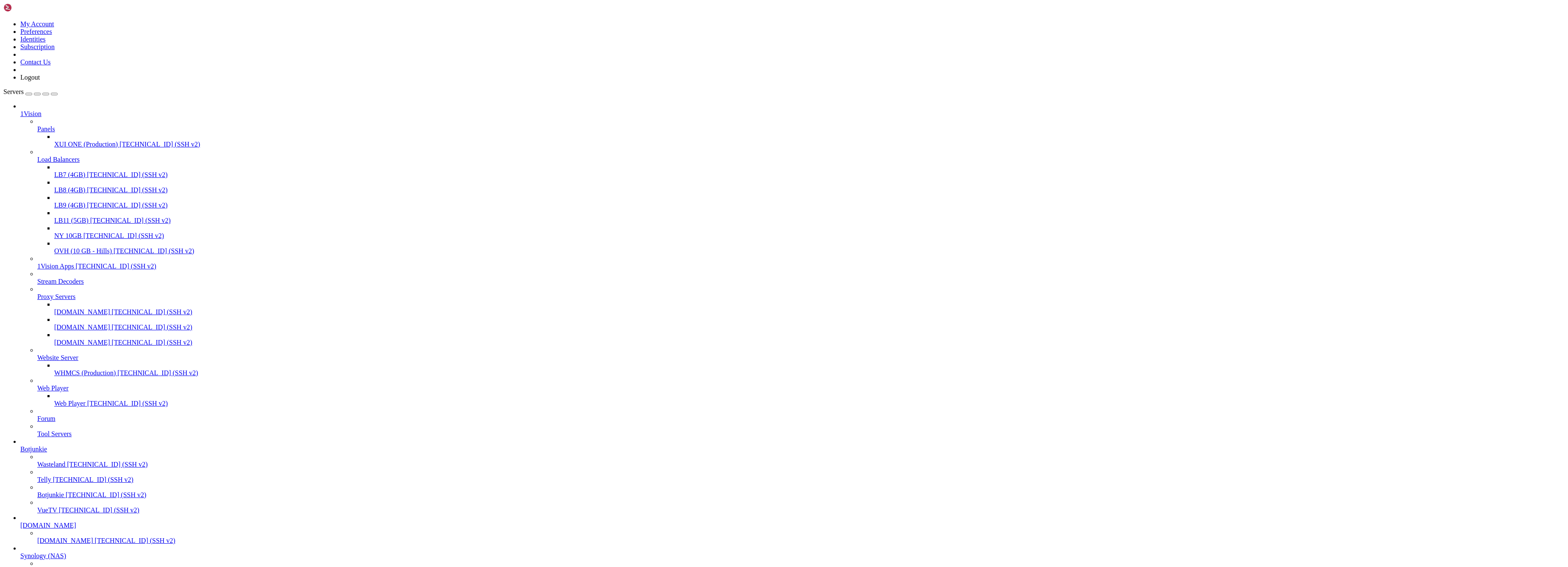
drag, startPoint x: 121, startPoint y: 60, endPoint x: 50, endPoint y: 86, distance: 75.6
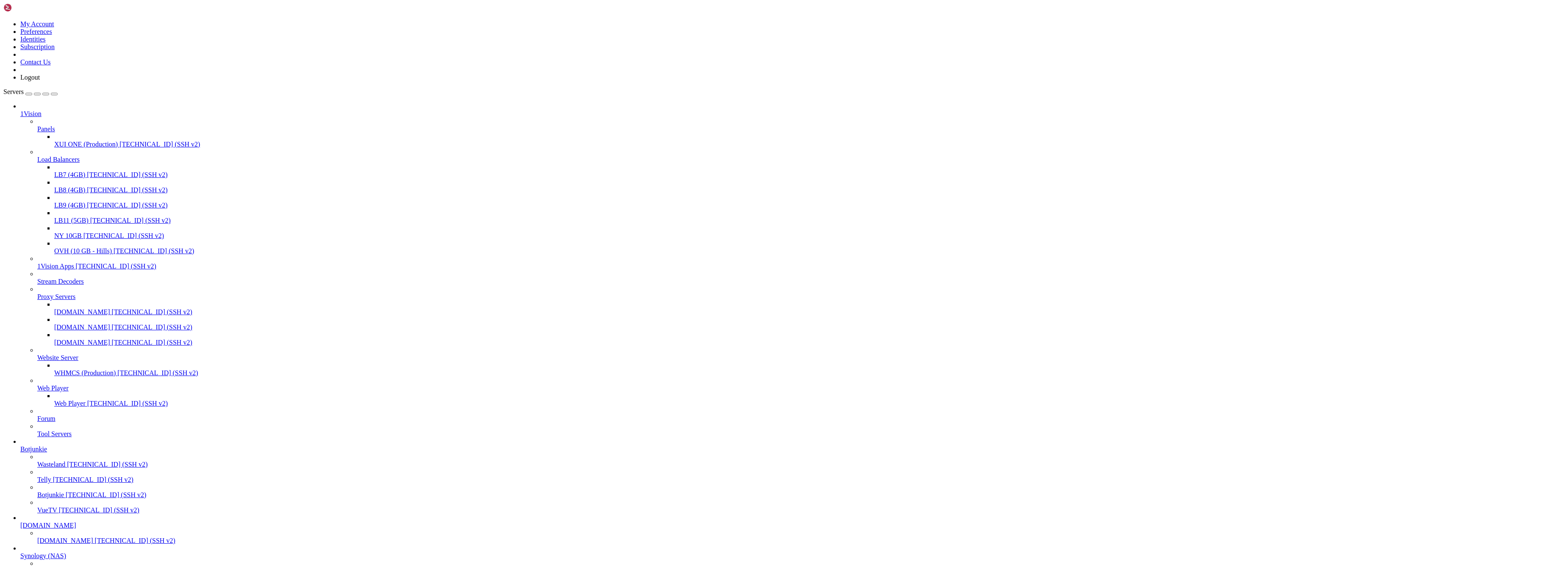
drag, startPoint x: 128, startPoint y: 89, endPoint x: 24, endPoint y: 52, distance: 110.4
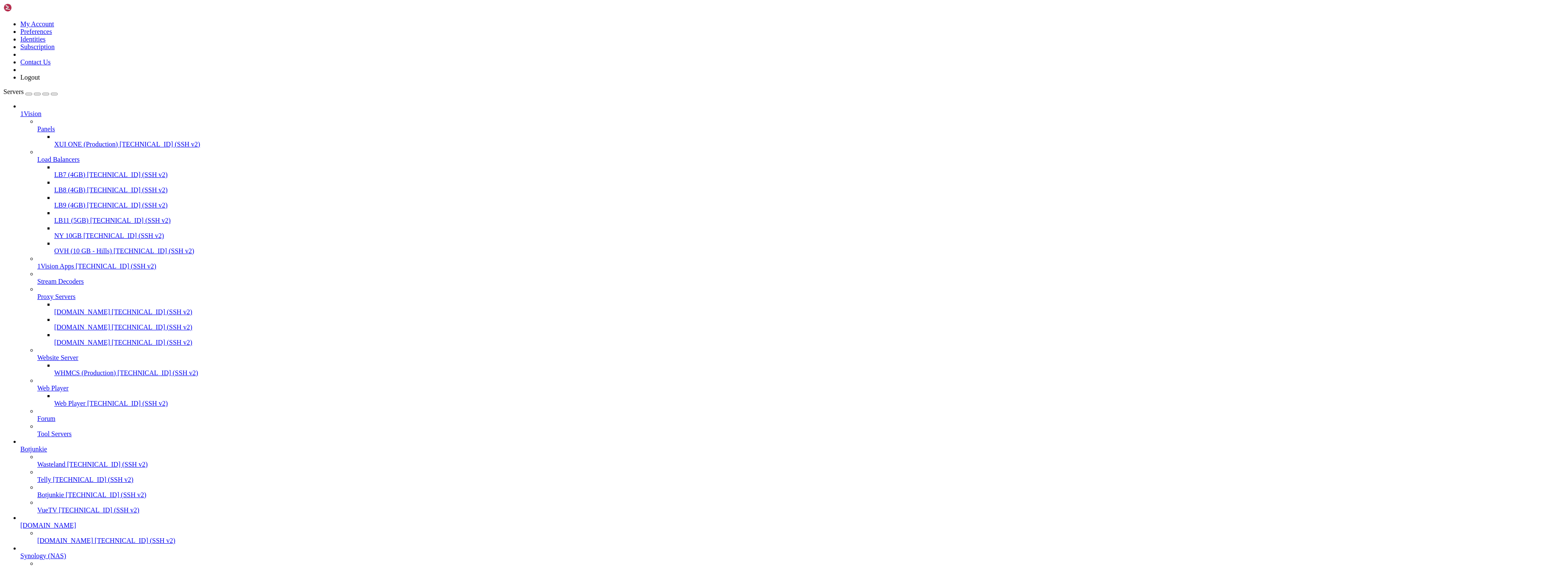
scroll to position [0, 0]
click at [20, 445] on icon at bounding box center [20, 445] width 0 height 0
click at [37, 415] on icon at bounding box center [37, 415] width 0 height 0
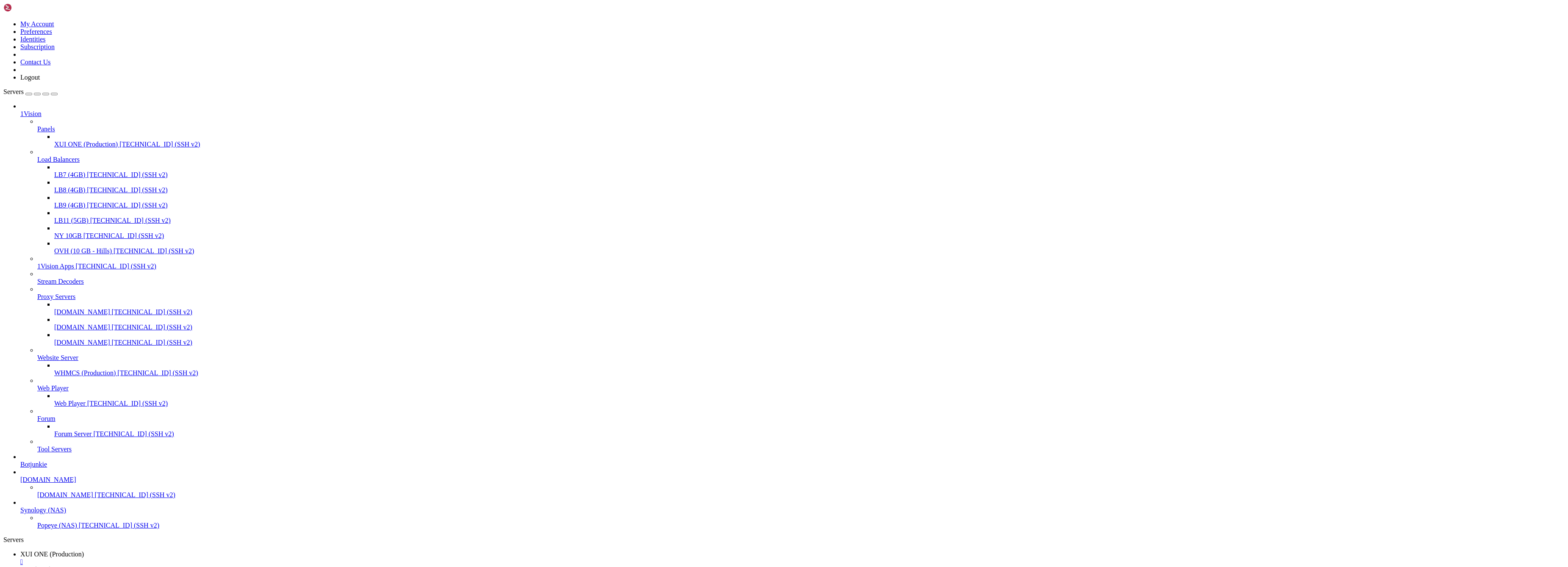
scroll to position [111, 0]
click at [90, 453] on li "Botjunkie" at bounding box center [792, 460] width 1544 height 15
click at [20, 460] on icon at bounding box center [20, 460] width 0 height 0
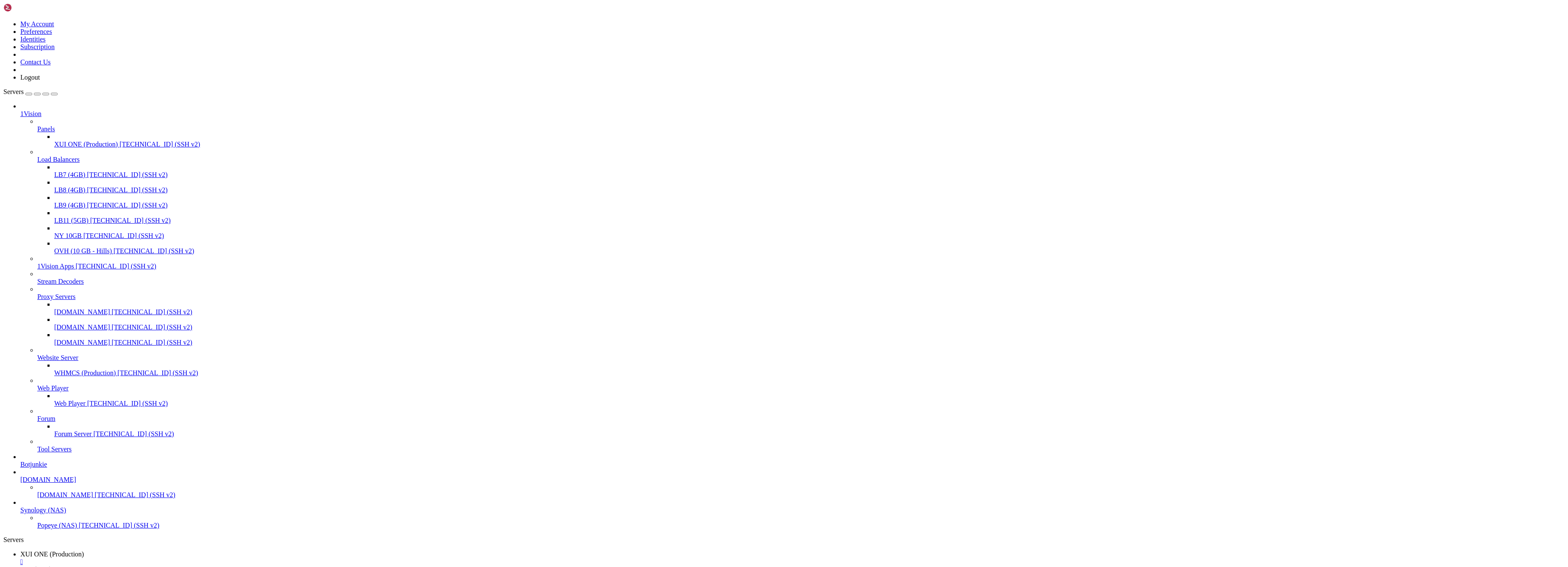
click at [20, 460] on icon at bounding box center [20, 460] width 0 height 0
click at [57, 506] on span "Botjunkie" at bounding box center [50, 510] width 27 height 7
click at [52, 506] on span "Botjunkie" at bounding box center [50, 510] width 27 height 7
click at [53, 506] on span "Botjunkie" at bounding box center [50, 510] width 27 height 7
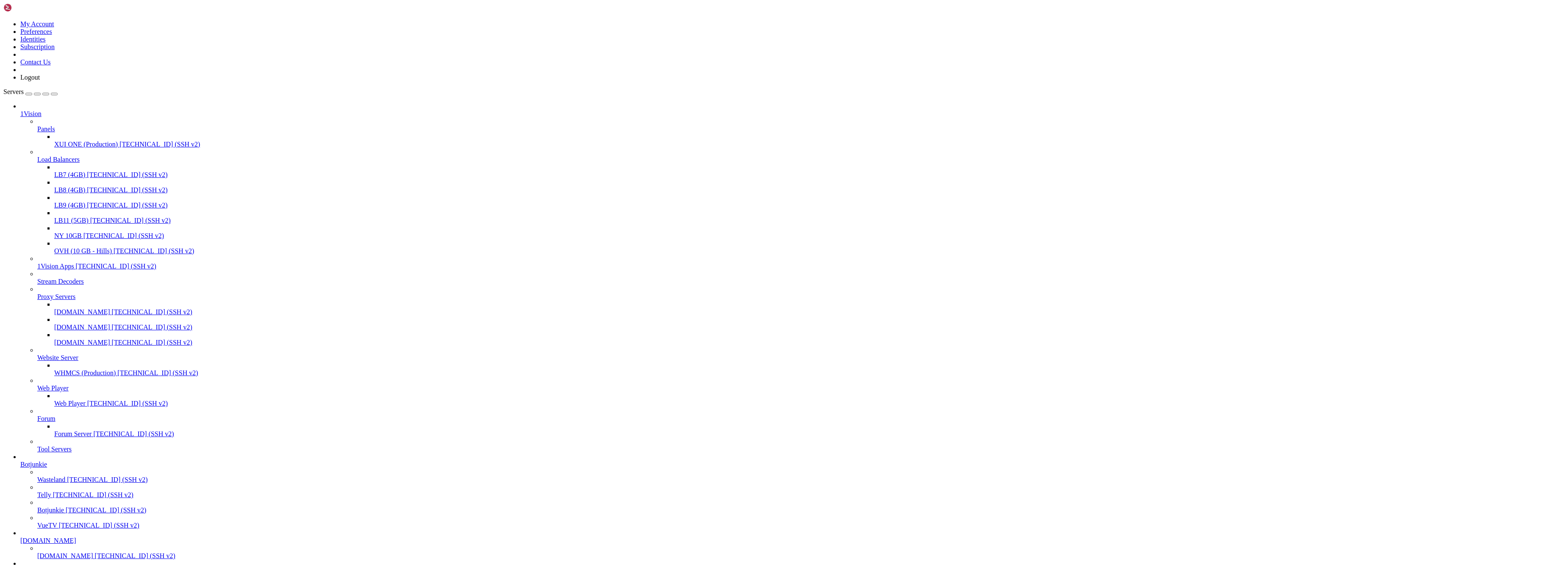
click at [53, 506] on span "Botjunkie" at bounding box center [50, 510] width 27 height 7
click at [37, 445] on icon at bounding box center [37, 445] width 0 height 0
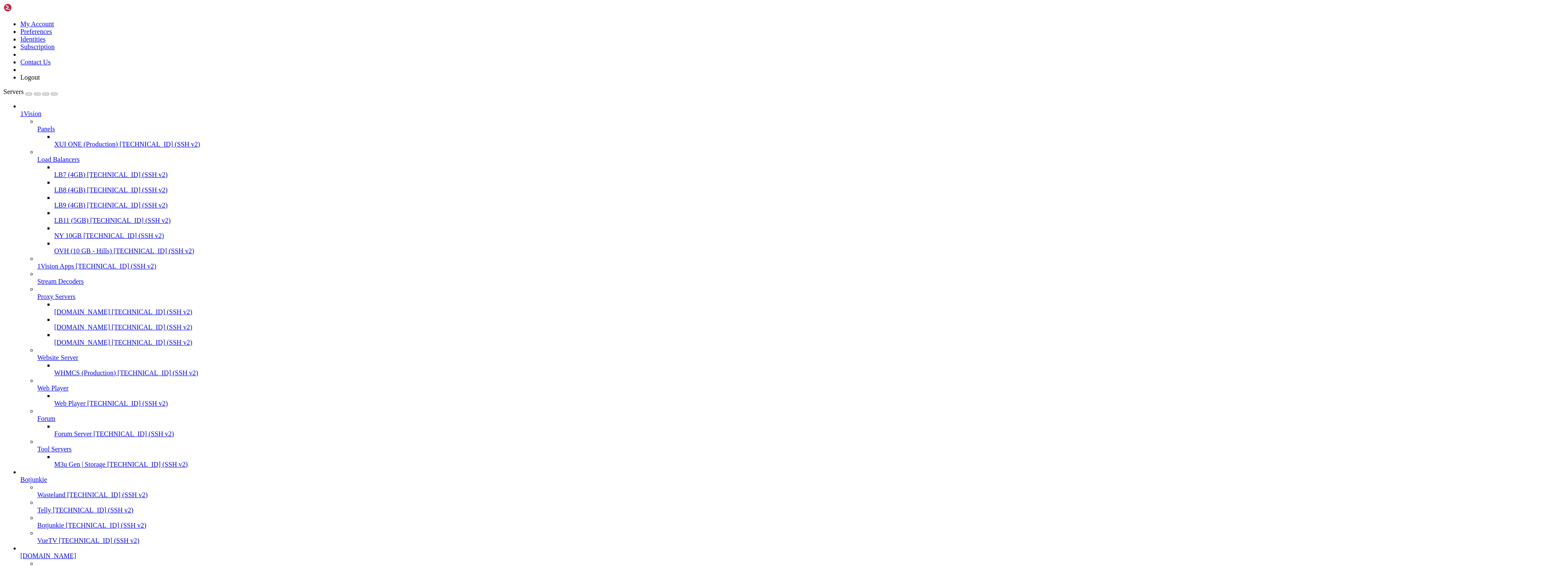
click at [108, 460] on span "[TECHNICAL_ID] (SSH v2)" at bounding box center [147, 464] width 81 height 7
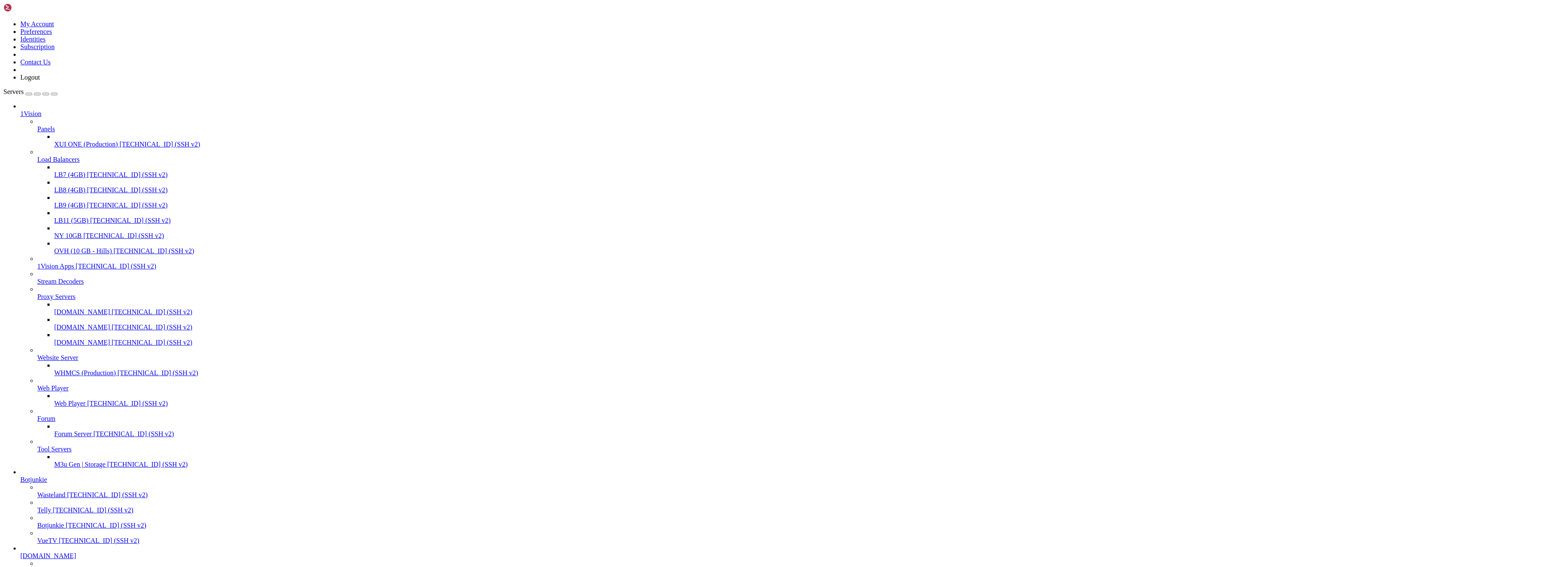
scroll to position [245, 0]
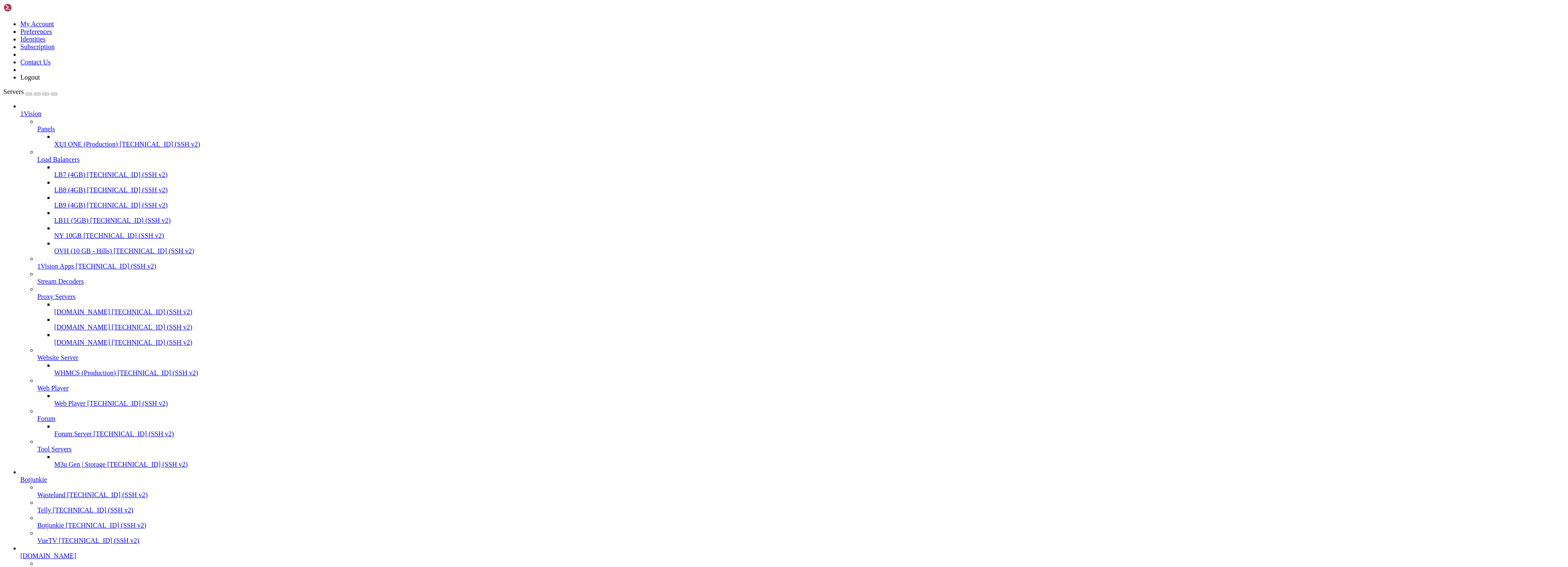
drag, startPoint x: 836, startPoint y: 1399, endPoint x: 562, endPoint y: 1315, distance: 286.6
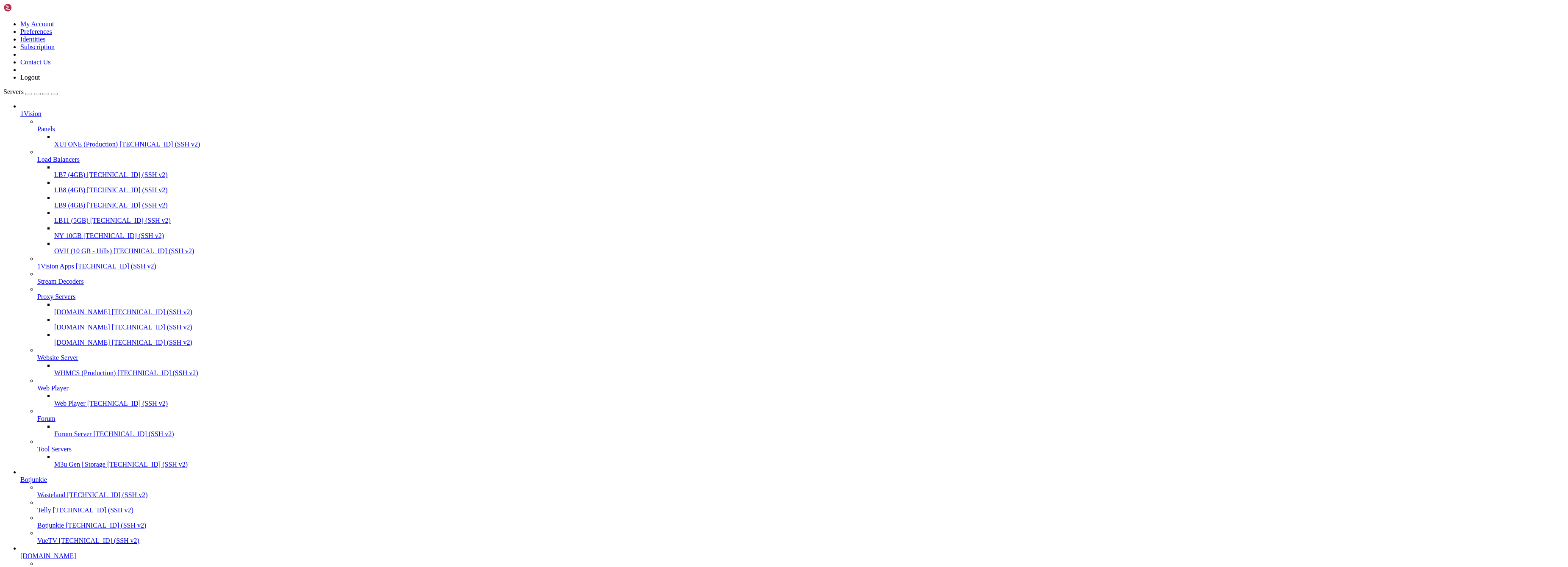
drag, startPoint x: 834, startPoint y: 200, endPoint x: 828, endPoint y: 197, distance: 6.7
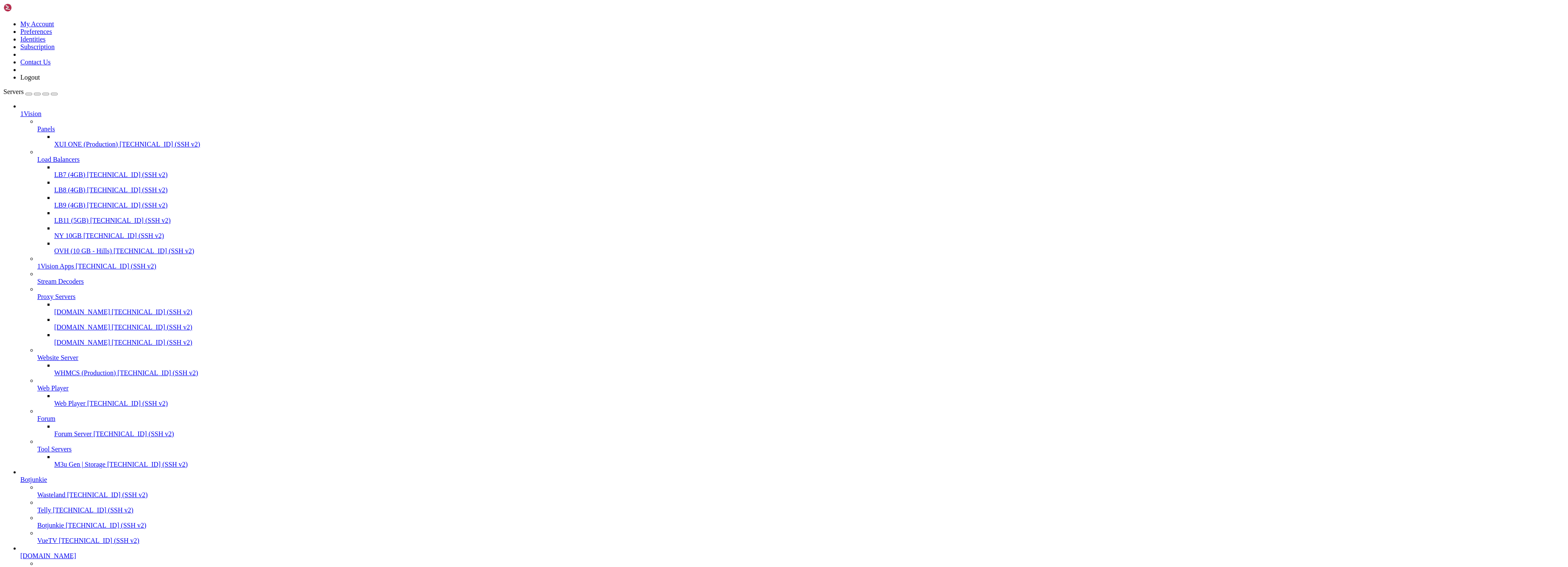
scroll to position [360, 0]
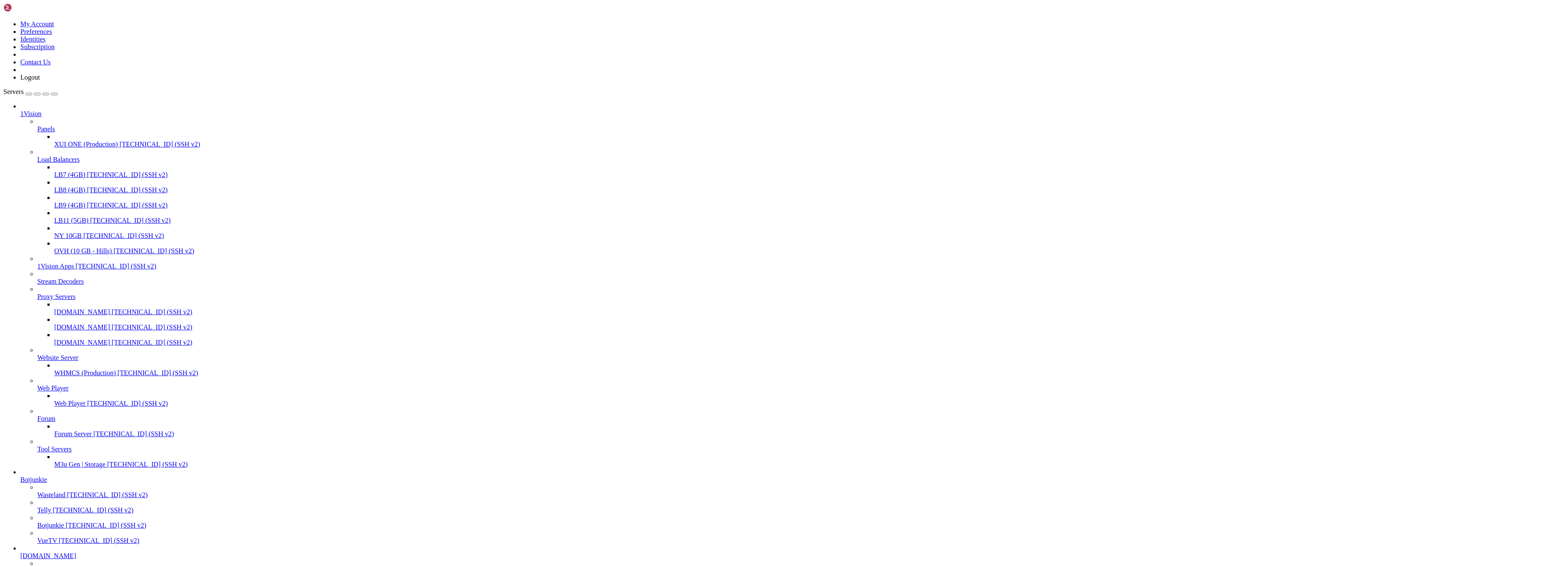
drag, startPoint x: 846, startPoint y: 200, endPoint x: 738, endPoint y: 162, distance: 114.5
drag, startPoint x: 307, startPoint y: 9, endPoint x: 314, endPoint y: 9, distance: 7.0
